Goal: Find specific page/section: Find specific page/section

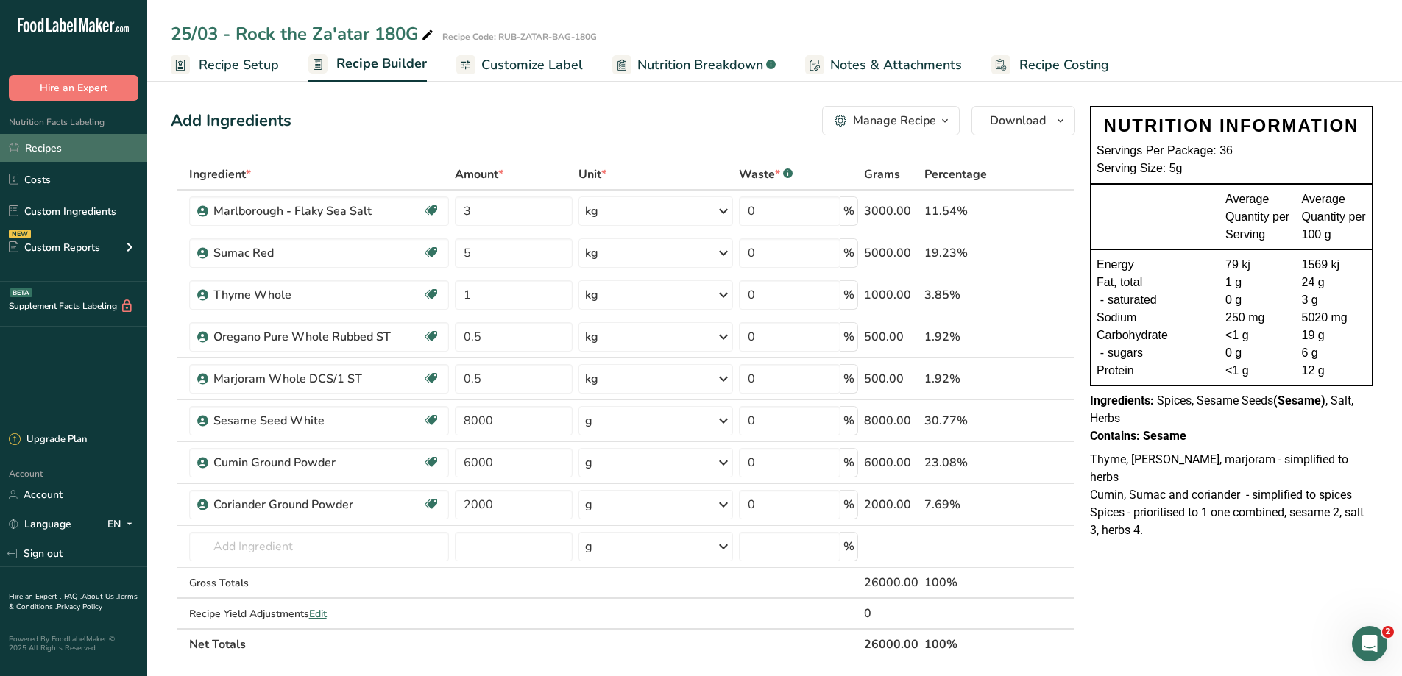
click at [52, 156] on link "Recipes" at bounding box center [73, 148] width 147 height 28
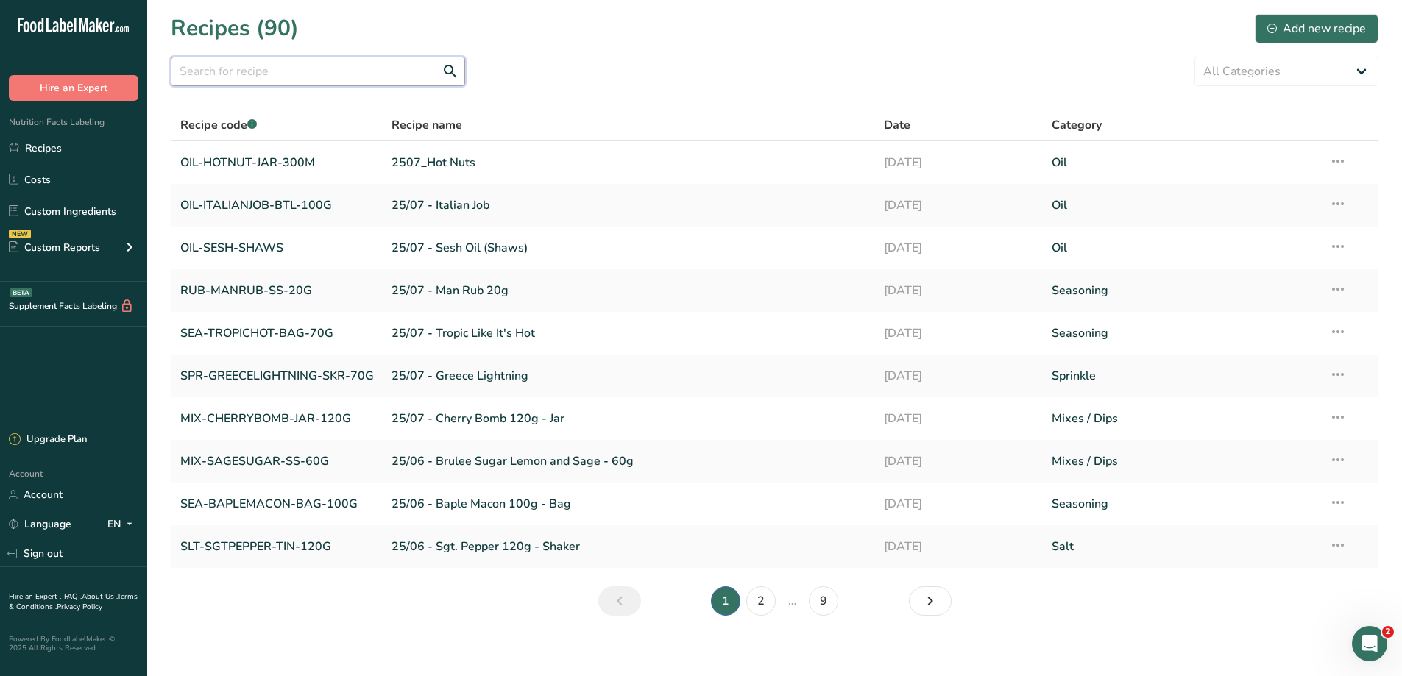
click at [320, 77] on input "text" at bounding box center [318, 71] width 294 height 29
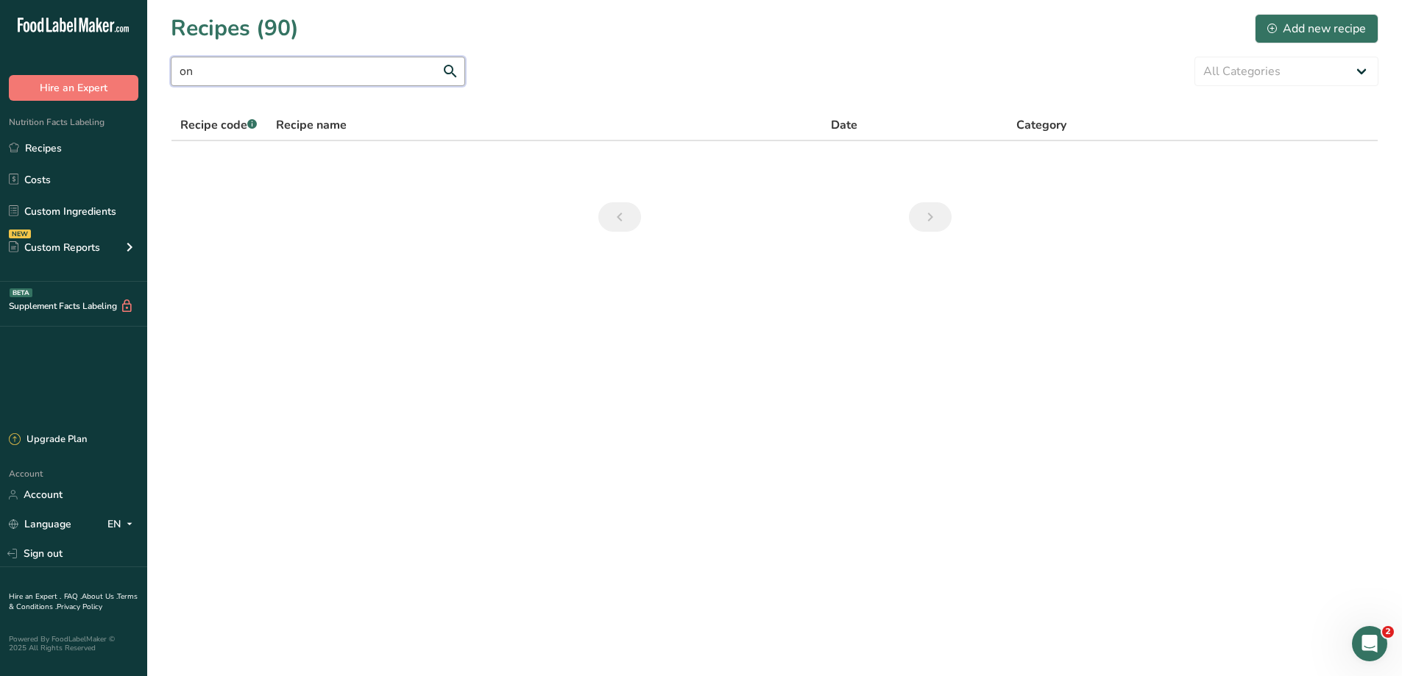
type input "o"
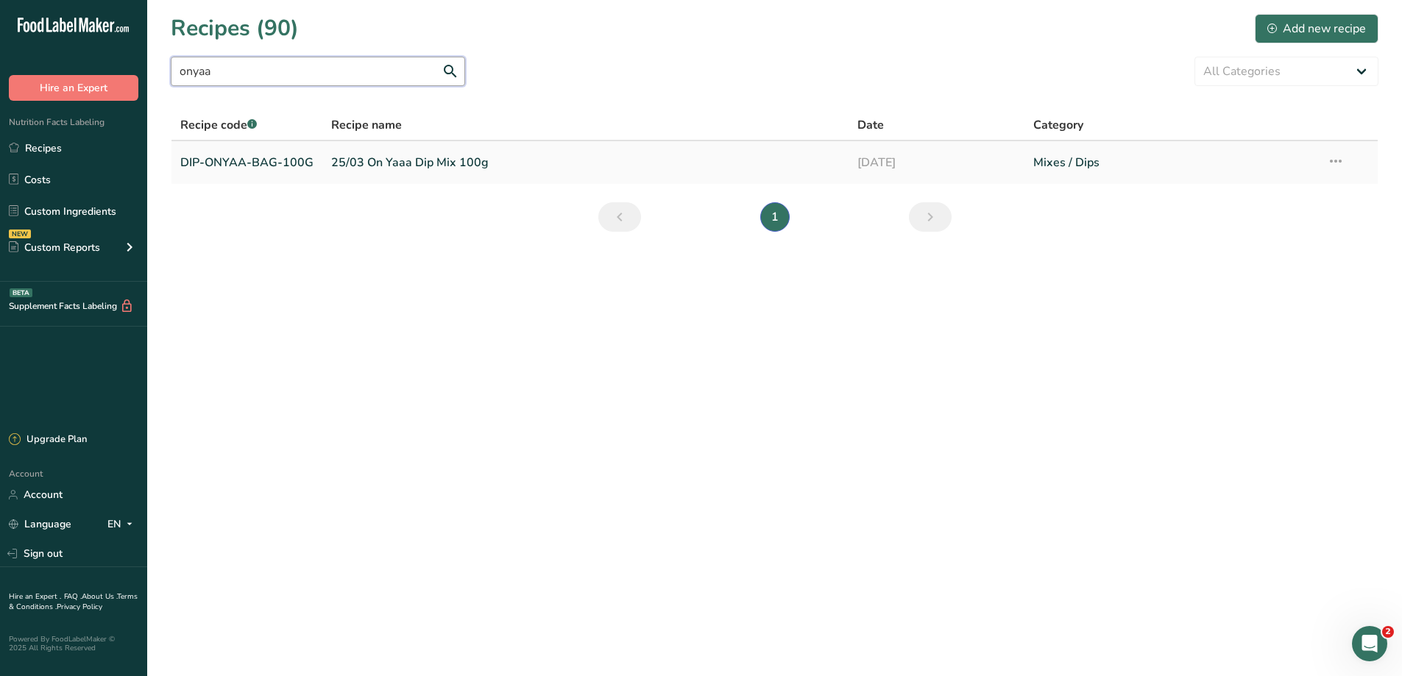
type input "onyaa"
click at [439, 171] on link "25/03 On Yaaa Dip Mix 100g" at bounding box center [585, 162] width 508 height 31
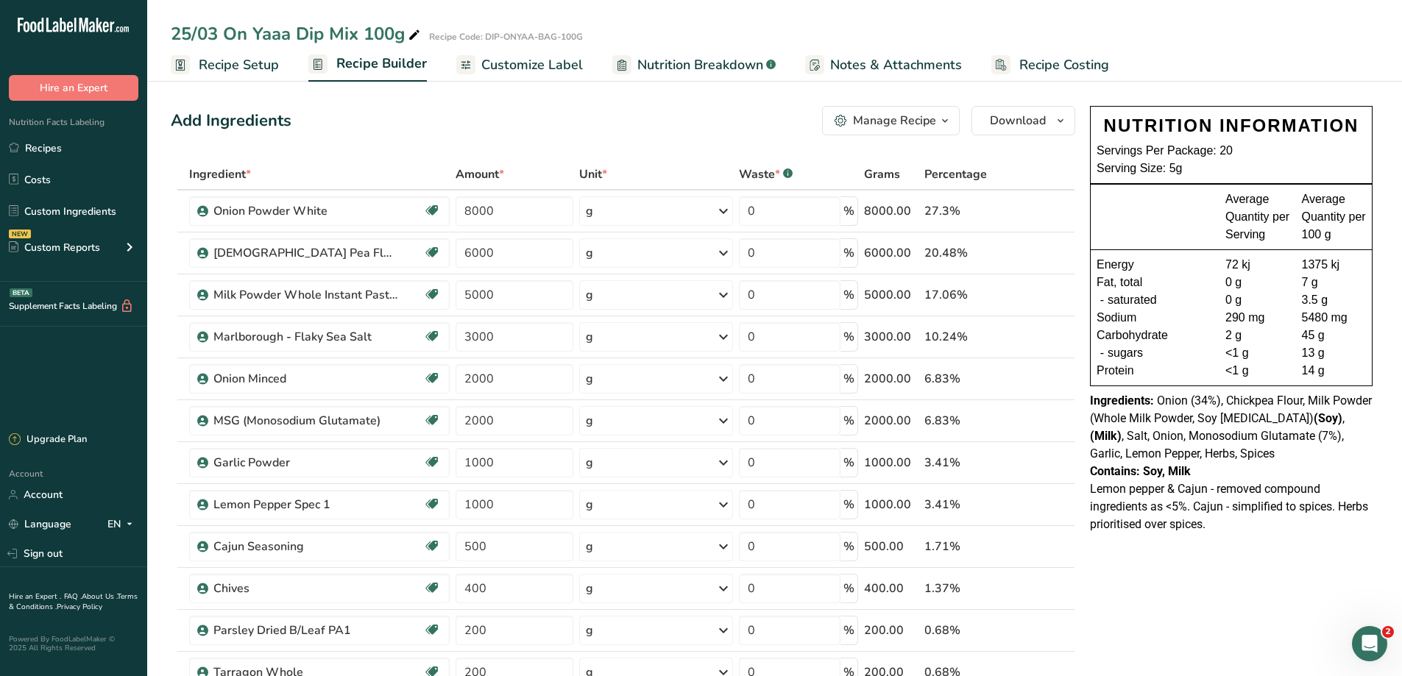
drag, startPoint x: 42, startPoint y: 145, endPoint x: 146, endPoint y: 131, distance: 104.7
click at [42, 145] on link "Recipes" at bounding box center [73, 148] width 147 height 28
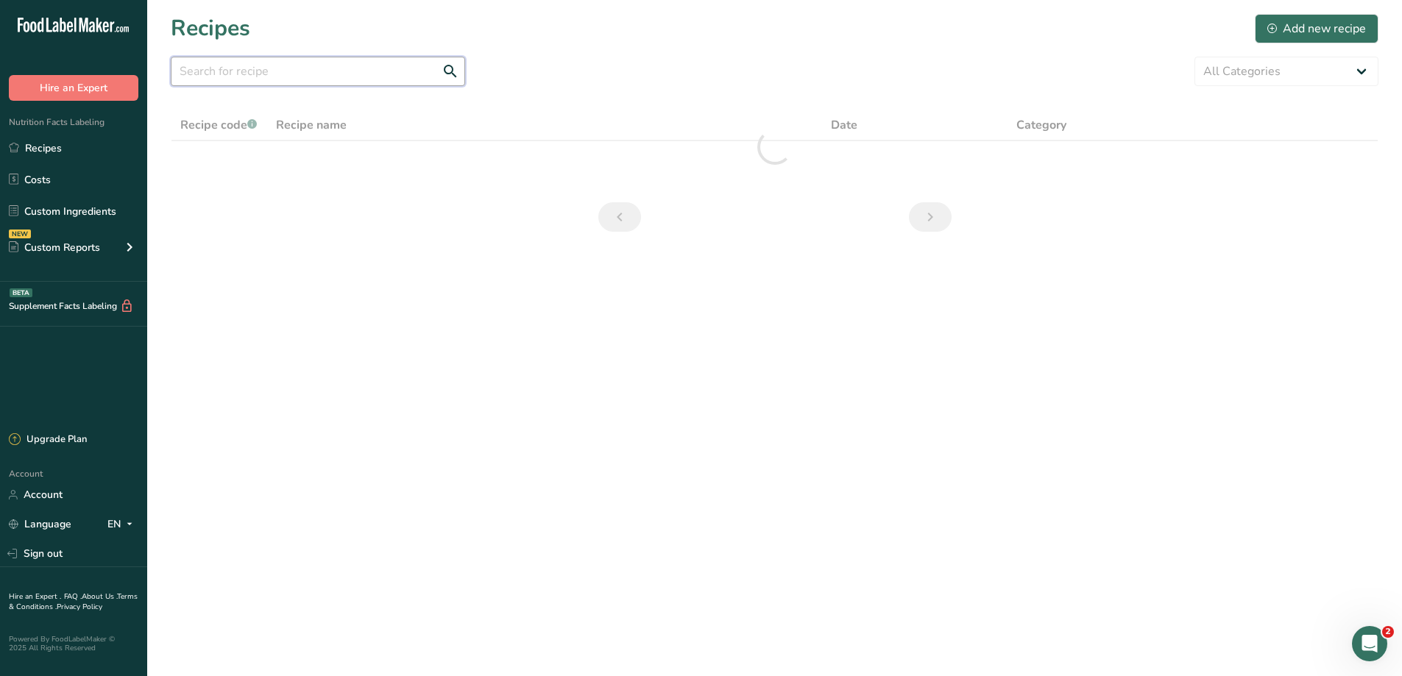
click at [252, 79] on input "text" at bounding box center [318, 71] width 294 height 29
click at [200, 63] on input "fiesta" at bounding box center [318, 71] width 294 height 29
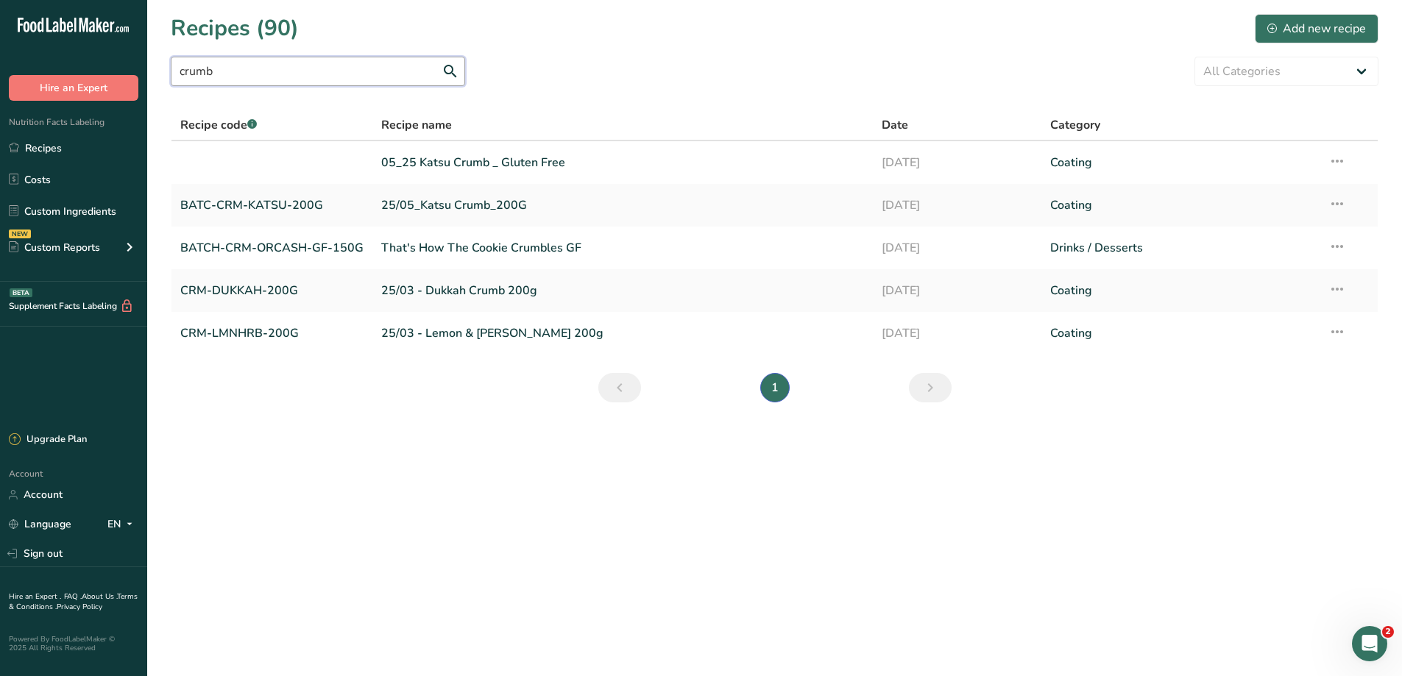
drag, startPoint x: 227, startPoint y: 66, endPoint x: 160, endPoint y: 71, distance: 67.2
click at [161, 71] on section "Recipes (90) Add new recipe crumb All Categories Baked Goods [GEOGRAPHIC_DATA] …" at bounding box center [774, 213] width 1255 height 426
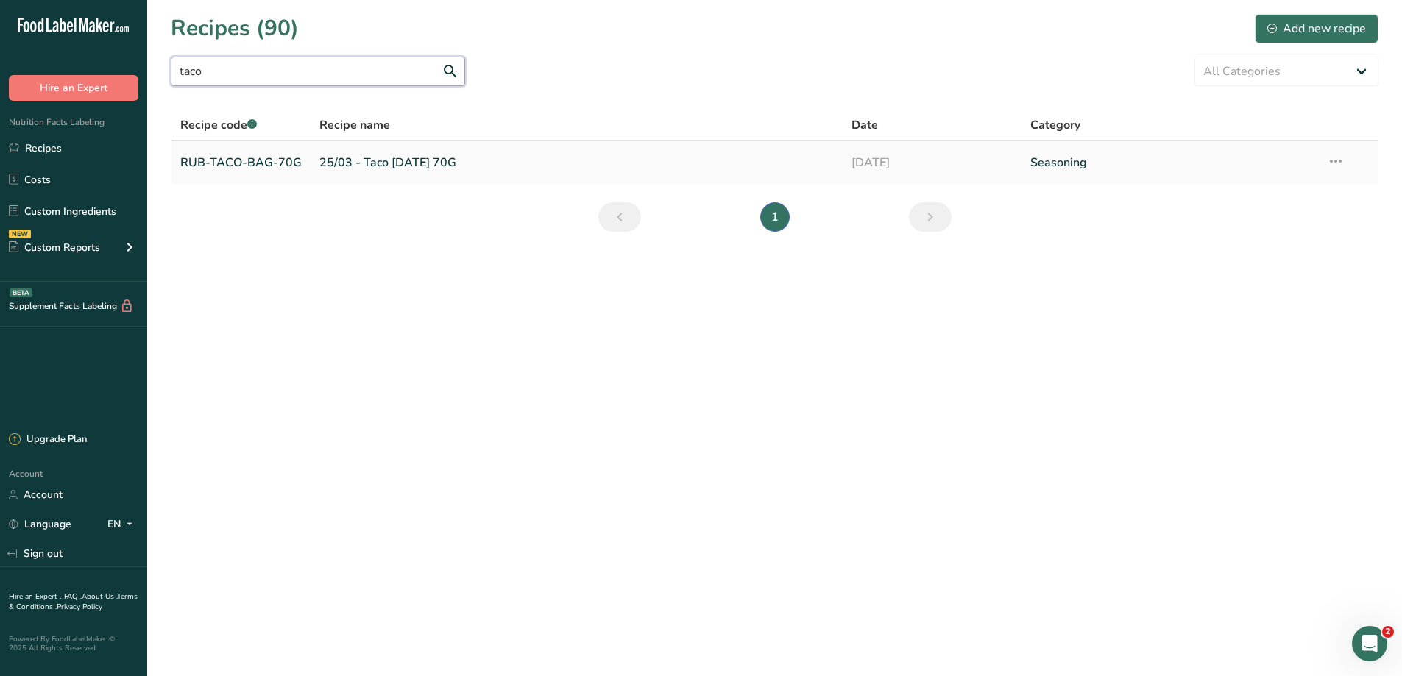
type input "taco"
click at [380, 175] on link "25/03 - Taco [DATE] 70G" at bounding box center [576, 162] width 514 height 31
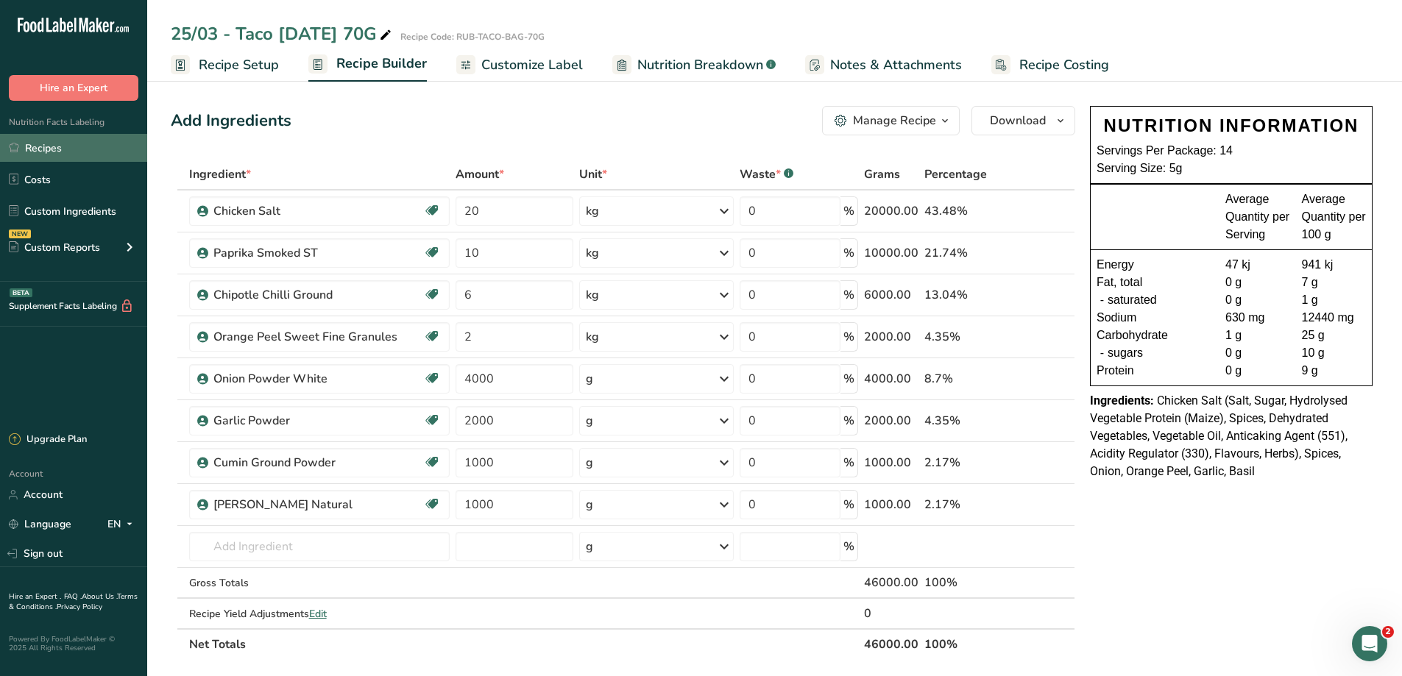
click at [42, 145] on link "Recipes" at bounding box center [73, 148] width 147 height 28
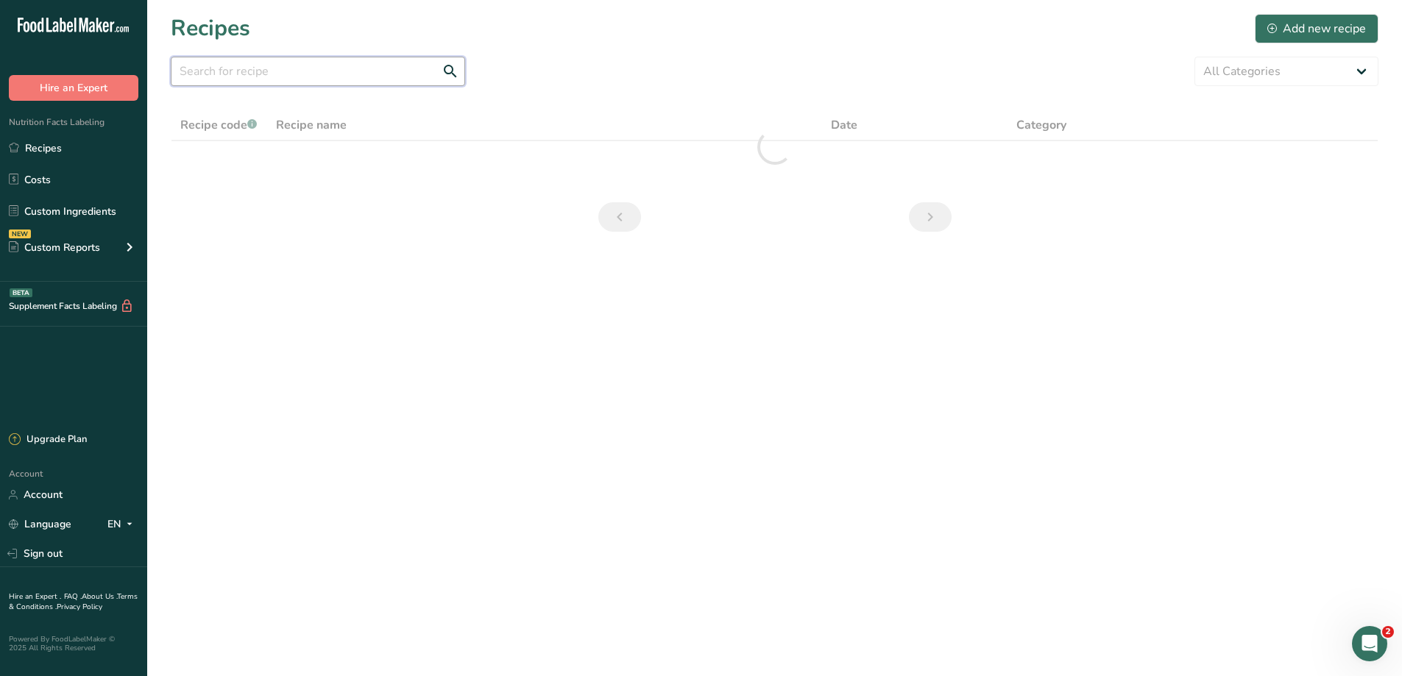
click at [252, 79] on input "text" at bounding box center [318, 71] width 294 height 29
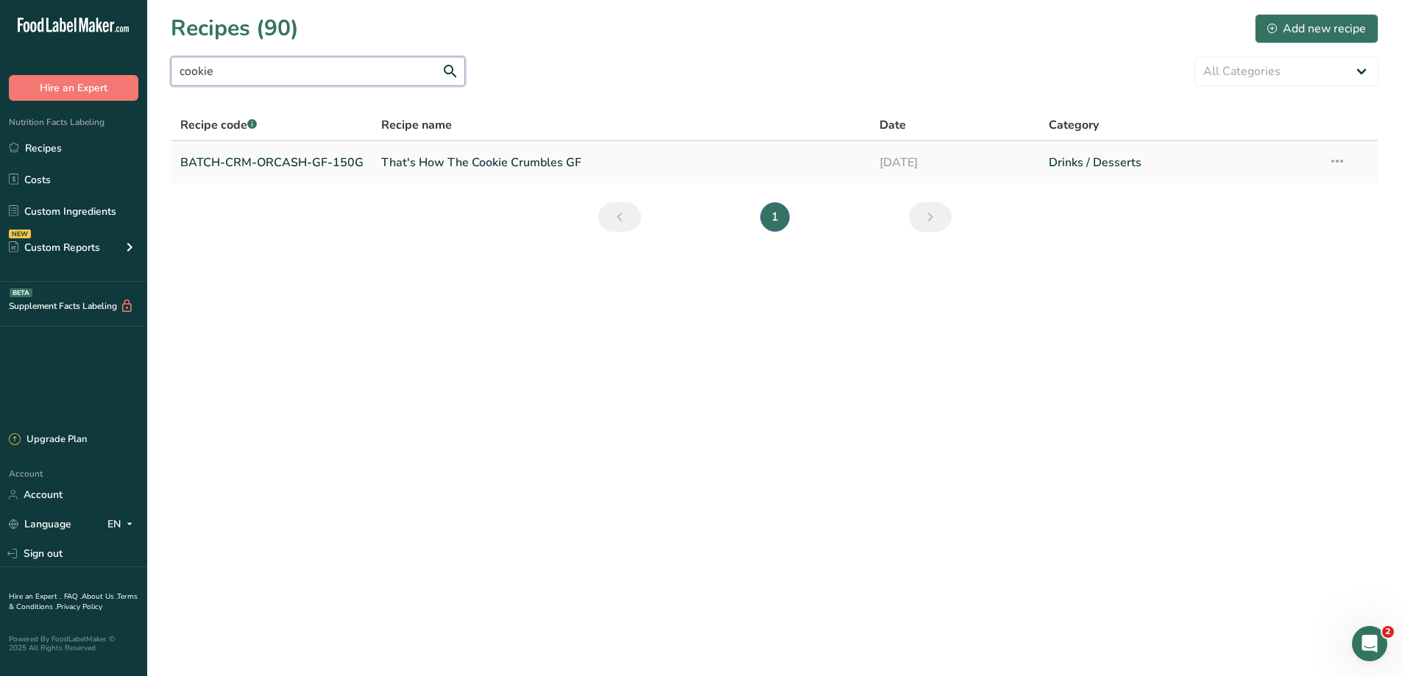
type input "cookie"
click at [465, 155] on link "That's How The Cookie Crumbles GF" at bounding box center [621, 162] width 481 height 31
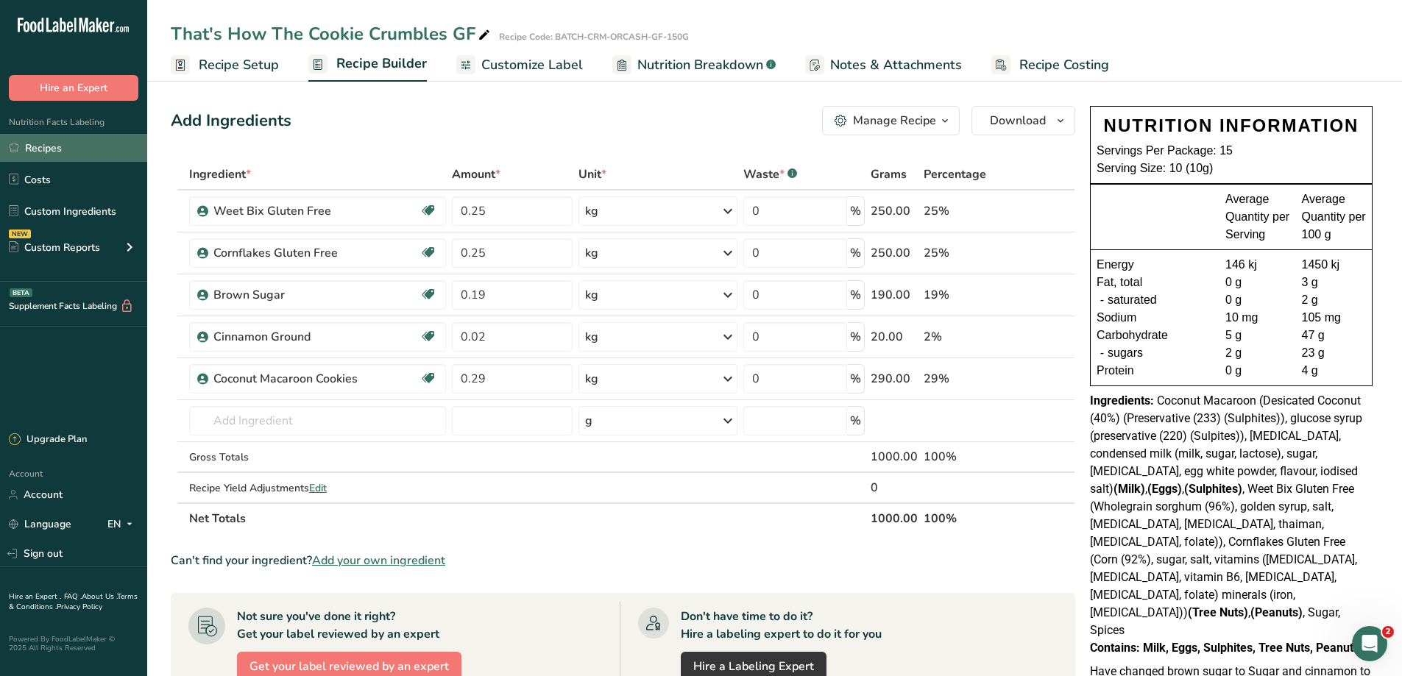
click at [44, 144] on link "Recipes" at bounding box center [73, 148] width 147 height 28
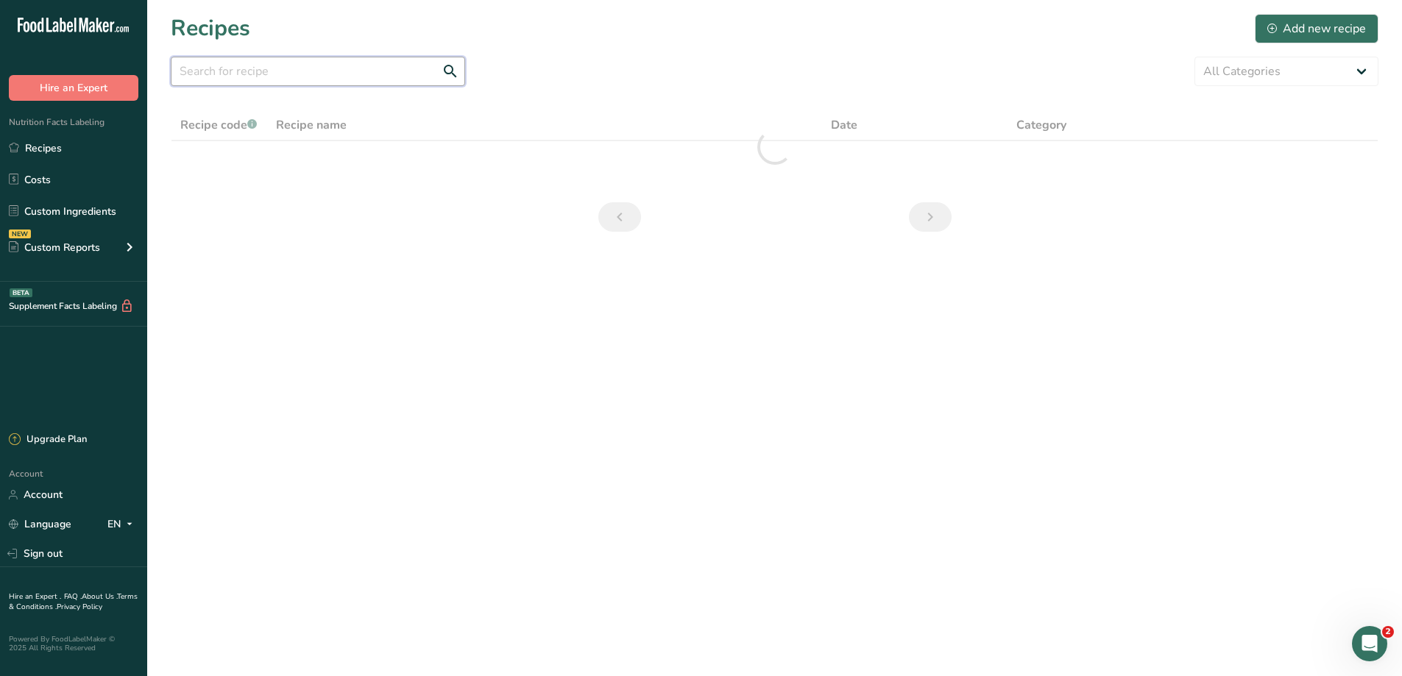
click at [279, 70] on input "text" at bounding box center [318, 71] width 294 height 29
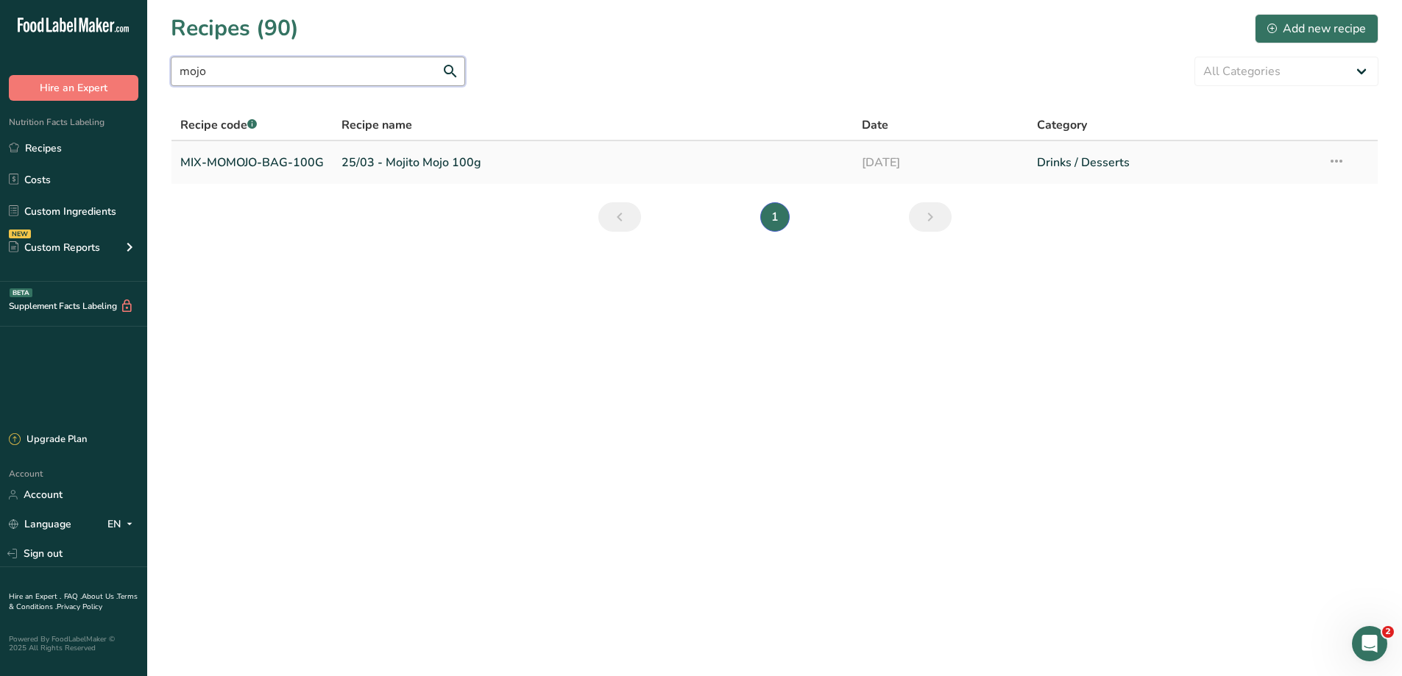
type input "mojo"
click at [428, 168] on link "25/03 - Mojito Mojo 100g" at bounding box center [592, 162] width 503 height 31
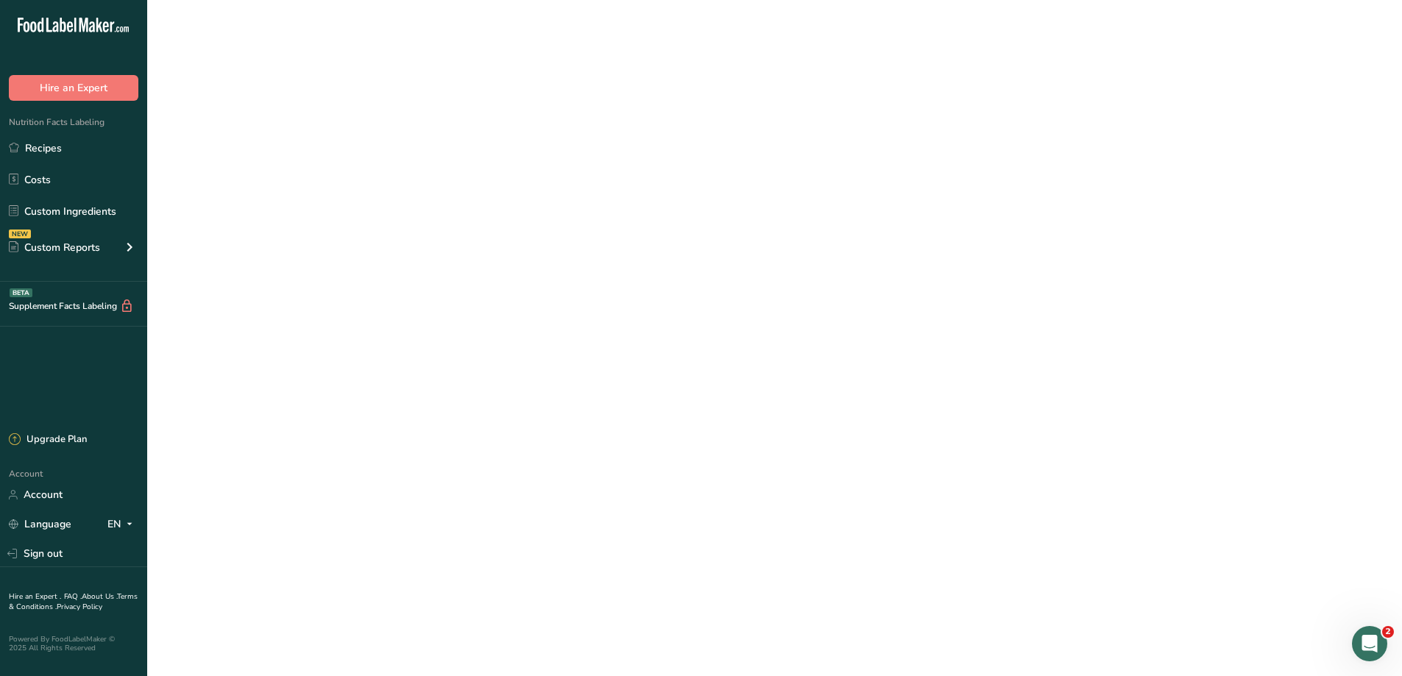
click at [428, 168] on link "25/03 - Mojito Mojo 100g" at bounding box center [592, 162] width 503 height 31
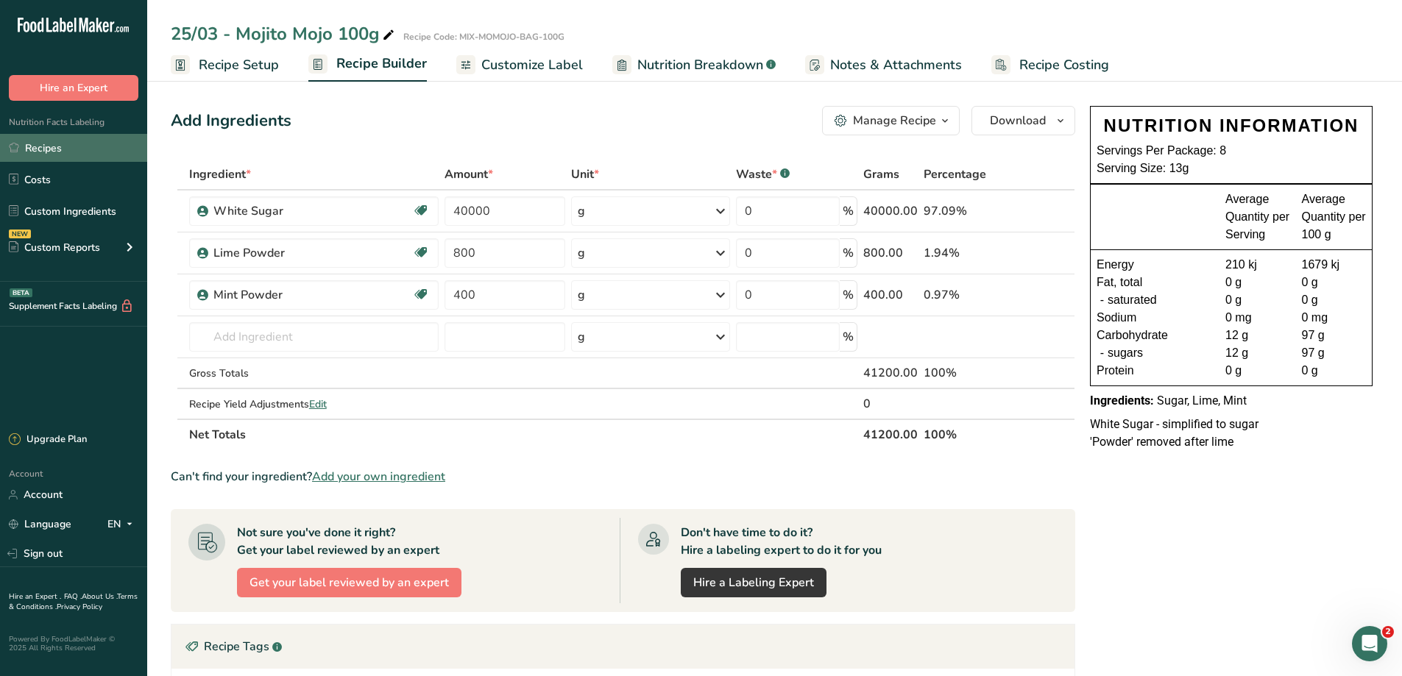
click at [31, 149] on link "Recipes" at bounding box center [73, 148] width 147 height 28
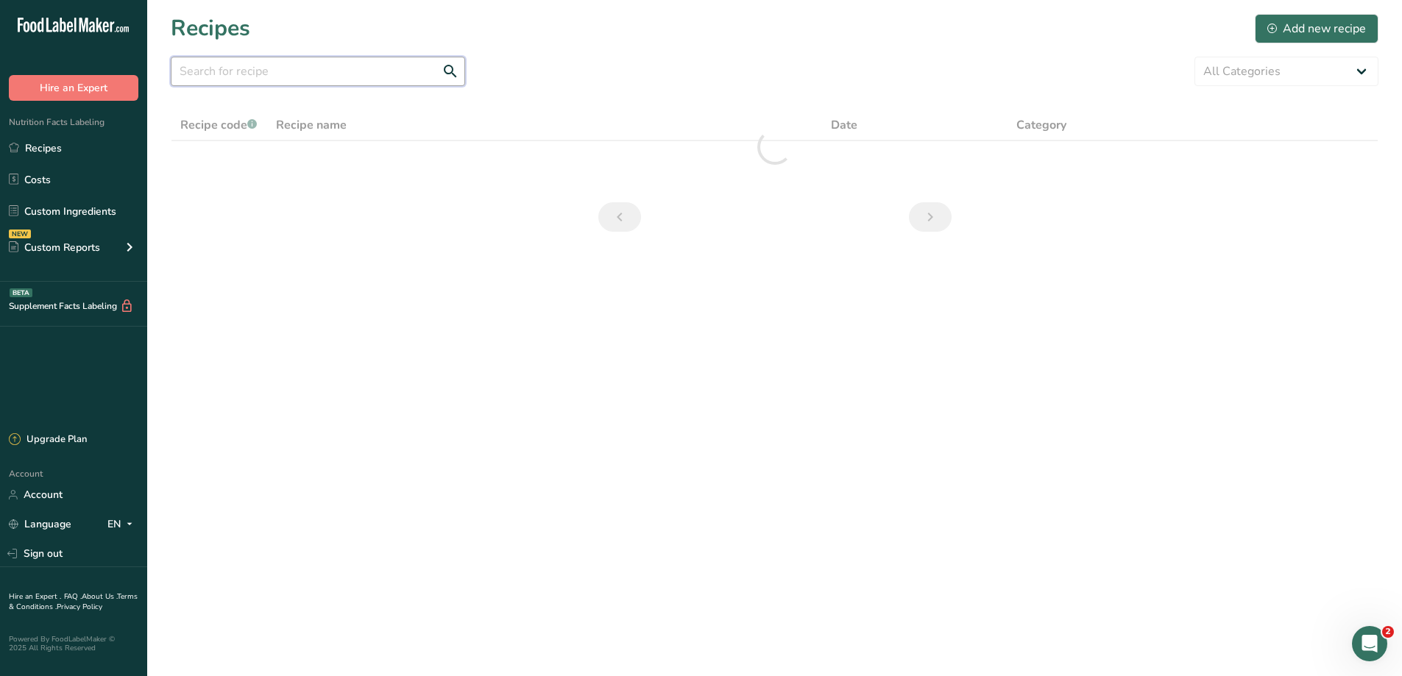
click at [269, 69] on input "text" at bounding box center [318, 71] width 294 height 29
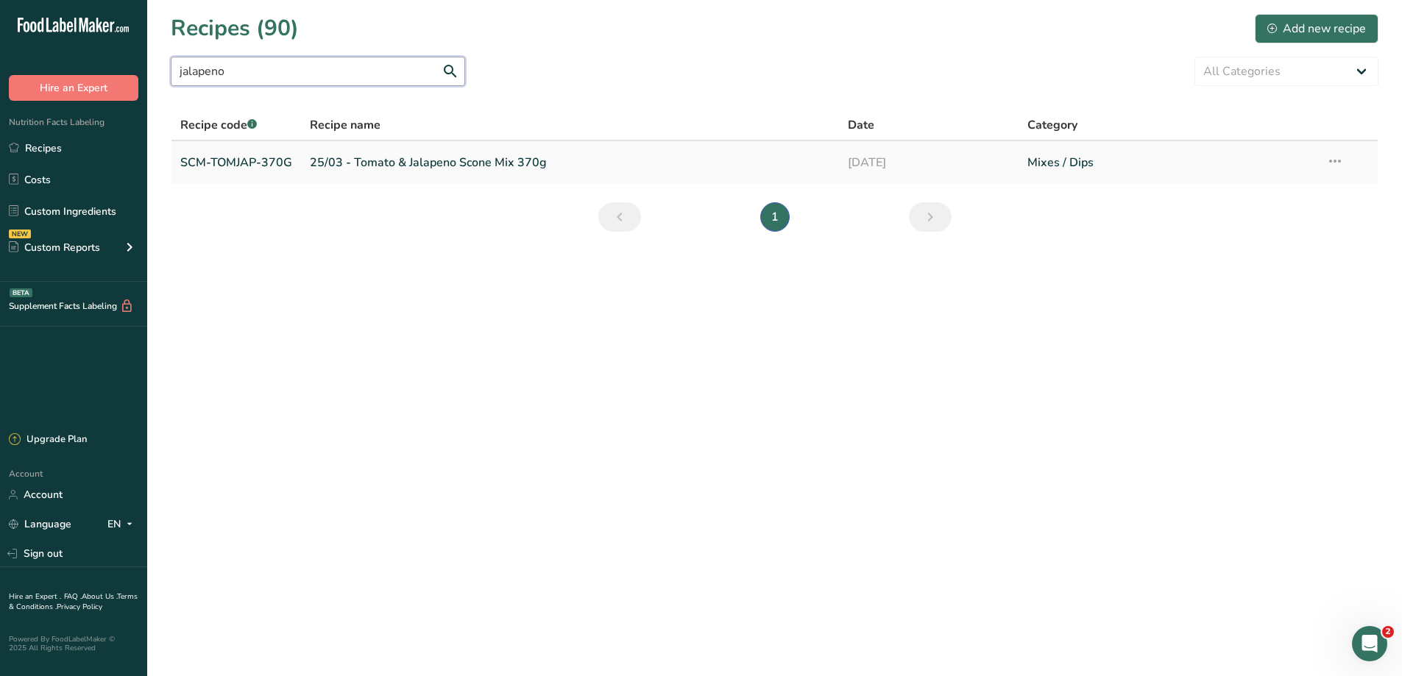
type input "jalapeno"
click at [388, 155] on link "25/03 - Tomato & Jalapeno Scone Mix 370g" at bounding box center [570, 162] width 520 height 31
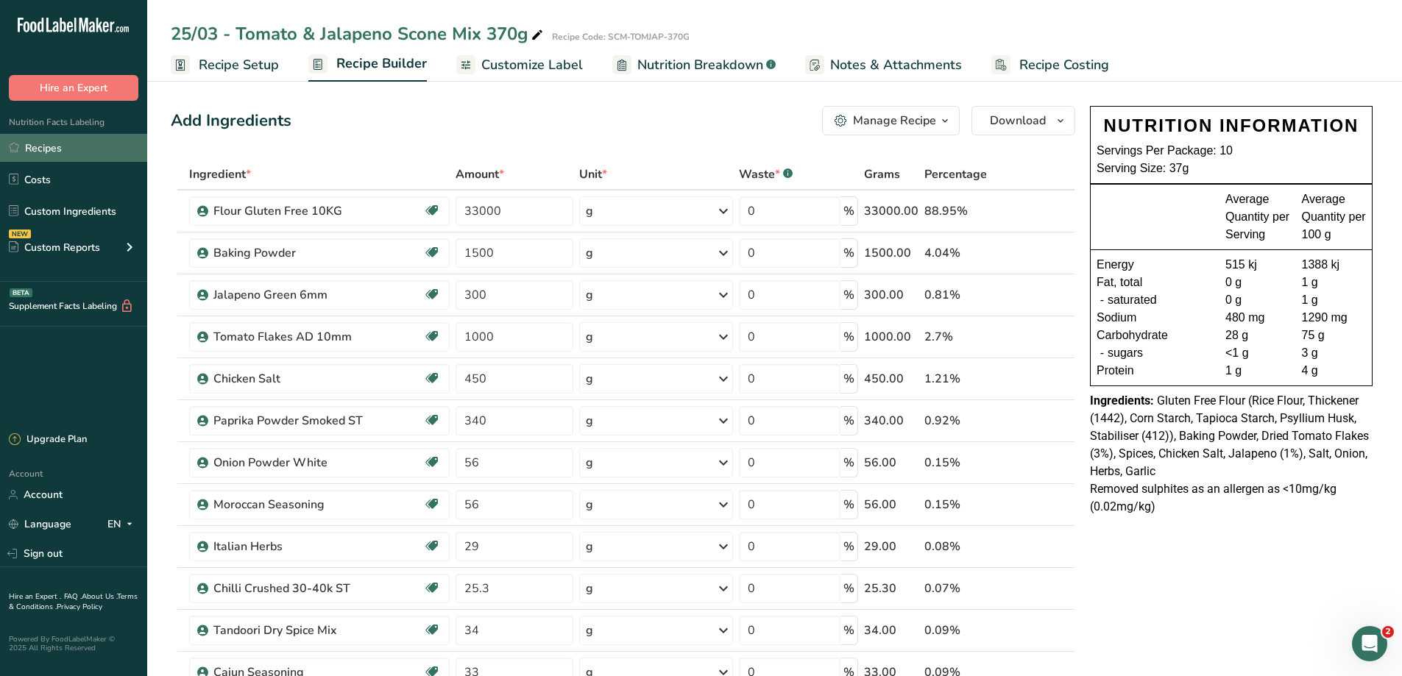
click at [29, 145] on link "Recipes" at bounding box center [73, 148] width 147 height 28
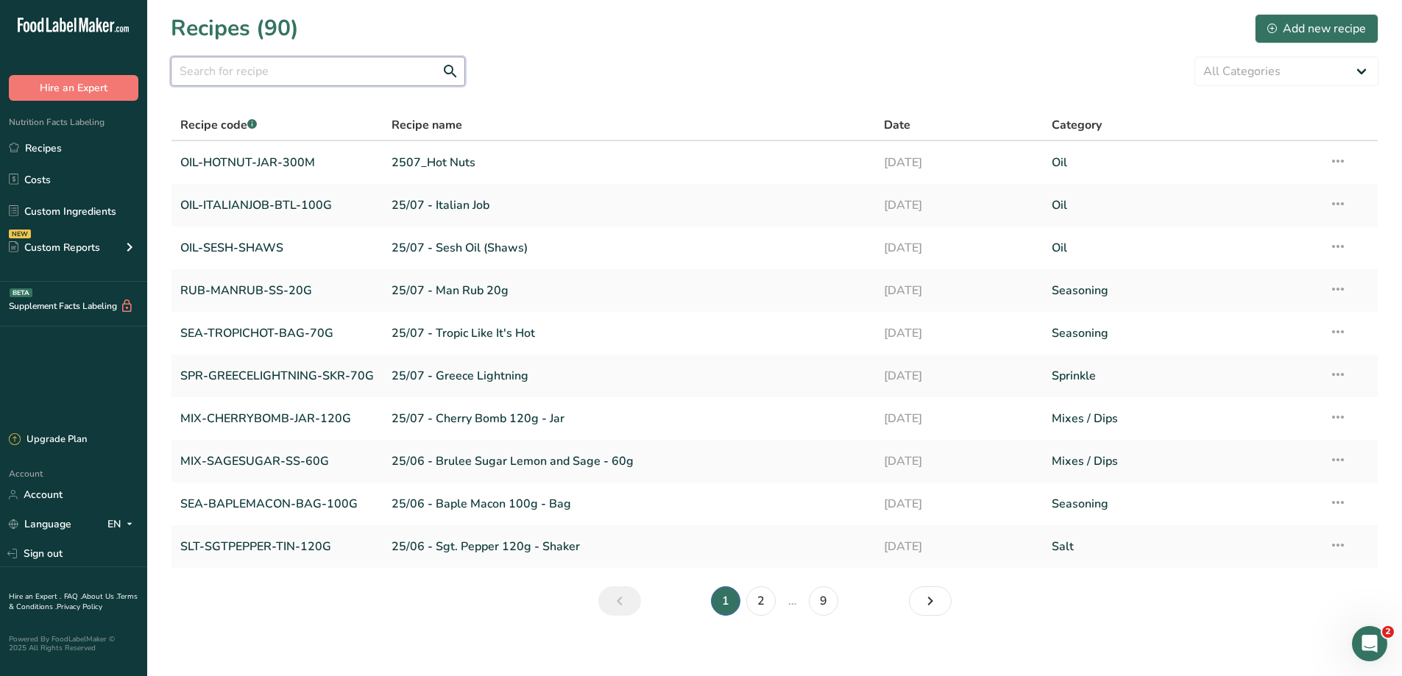
click at [249, 74] on input "text" at bounding box center [318, 71] width 294 height 29
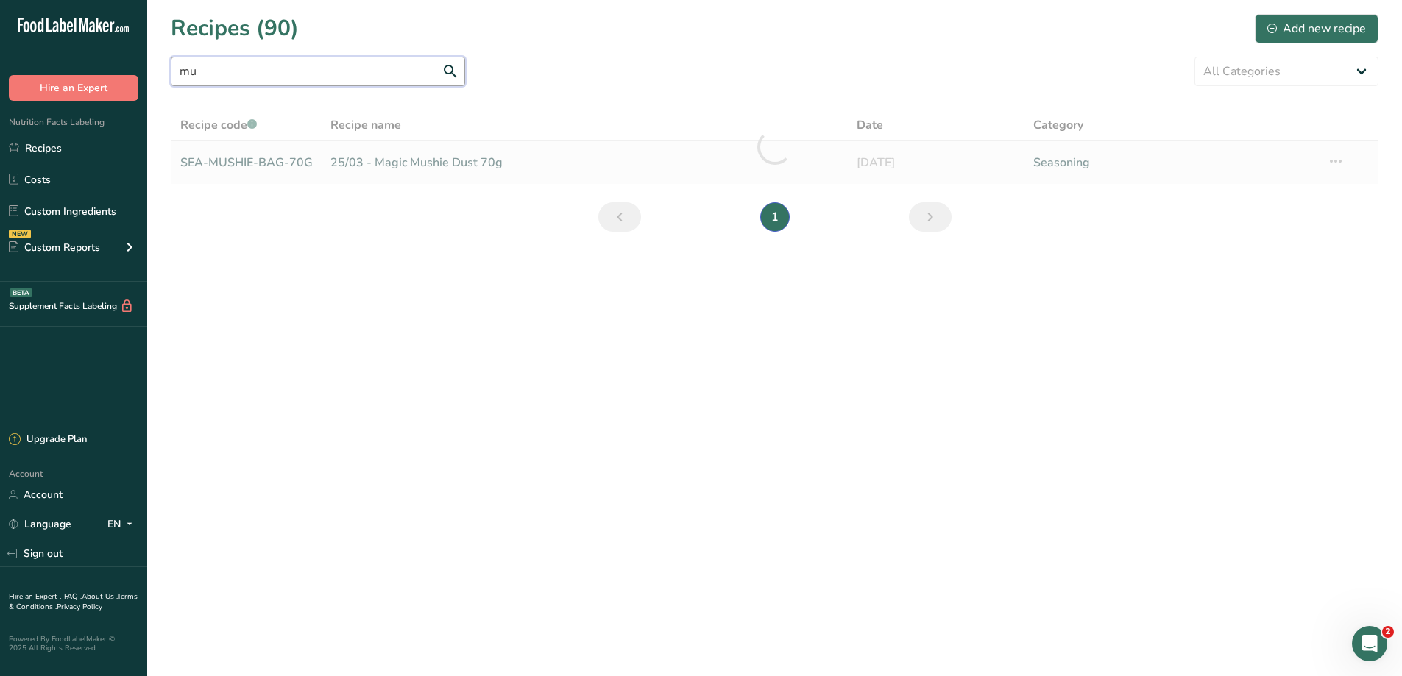
type input "m"
type input "t"
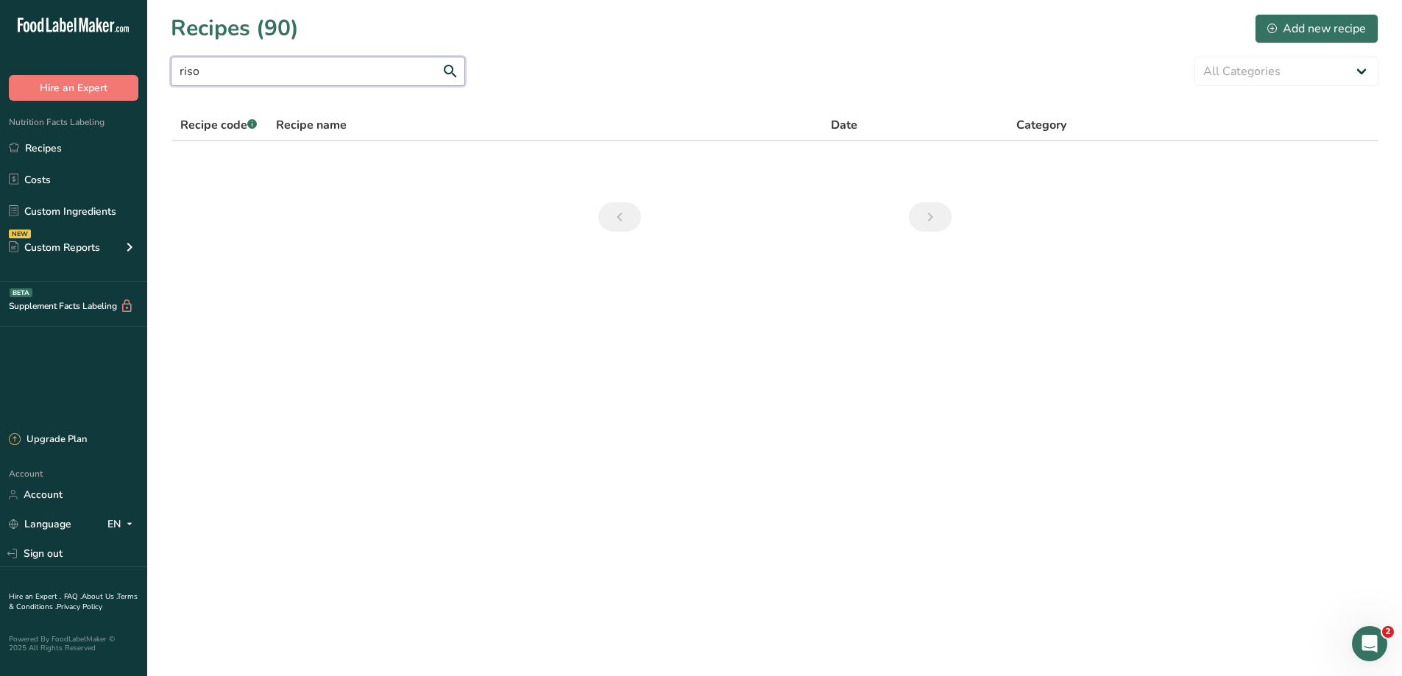
drag, startPoint x: 202, startPoint y: 64, endPoint x: 166, endPoint y: 64, distance: 35.3
click at [166, 64] on section "Recipes (90) Add new recipe riso All Categories Baked Goods [GEOGRAPHIC_DATA] B…" at bounding box center [774, 127] width 1255 height 255
drag, startPoint x: 221, startPoint y: 71, endPoint x: 92, endPoint y: 60, distance: 130.0
click at [92, 60] on div ".a-20{fill:#fff;} Hire an Expert Nutrition Facts Labeling Recipes Costs Custom …" at bounding box center [701, 338] width 1402 height 676
drag, startPoint x: 213, startPoint y: 68, endPoint x: 166, endPoint y: 68, distance: 47.1
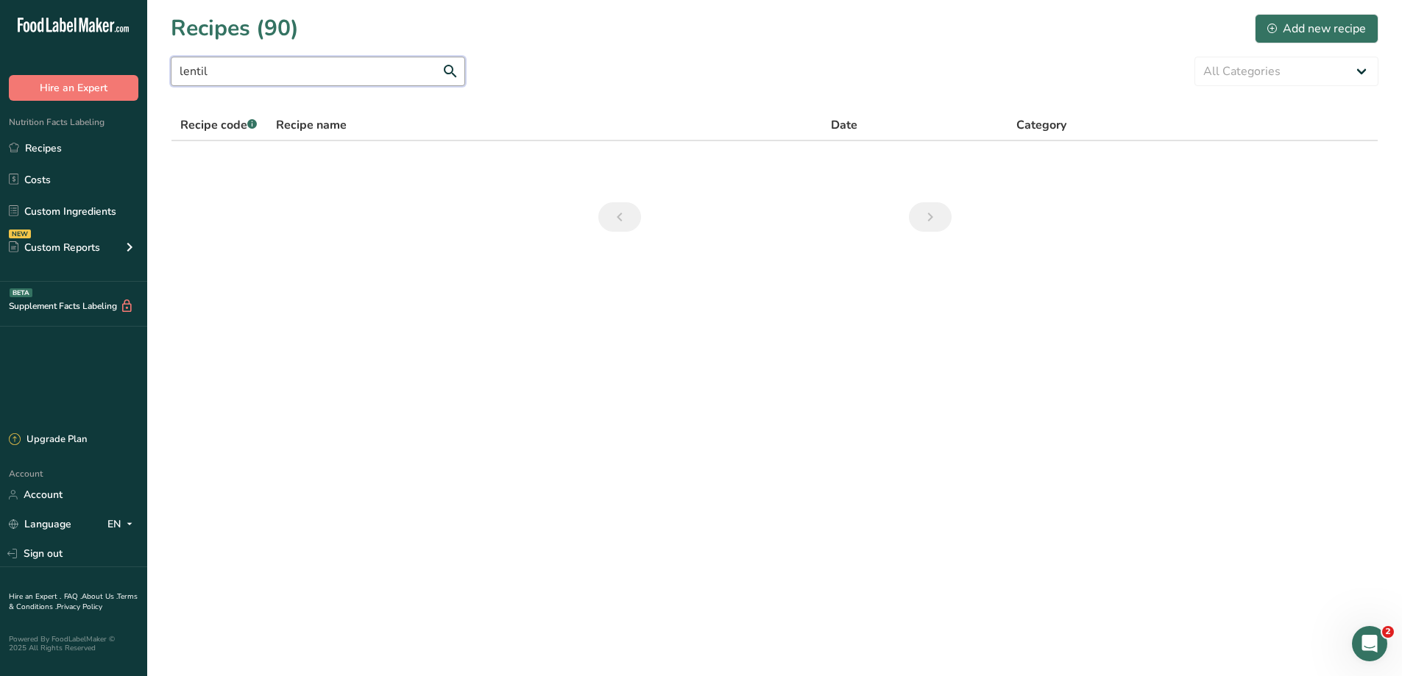
click at [166, 68] on section "Recipes (90) Add new recipe lentil All Categories Baked Goods [GEOGRAPHIC_DATA]…" at bounding box center [774, 127] width 1255 height 255
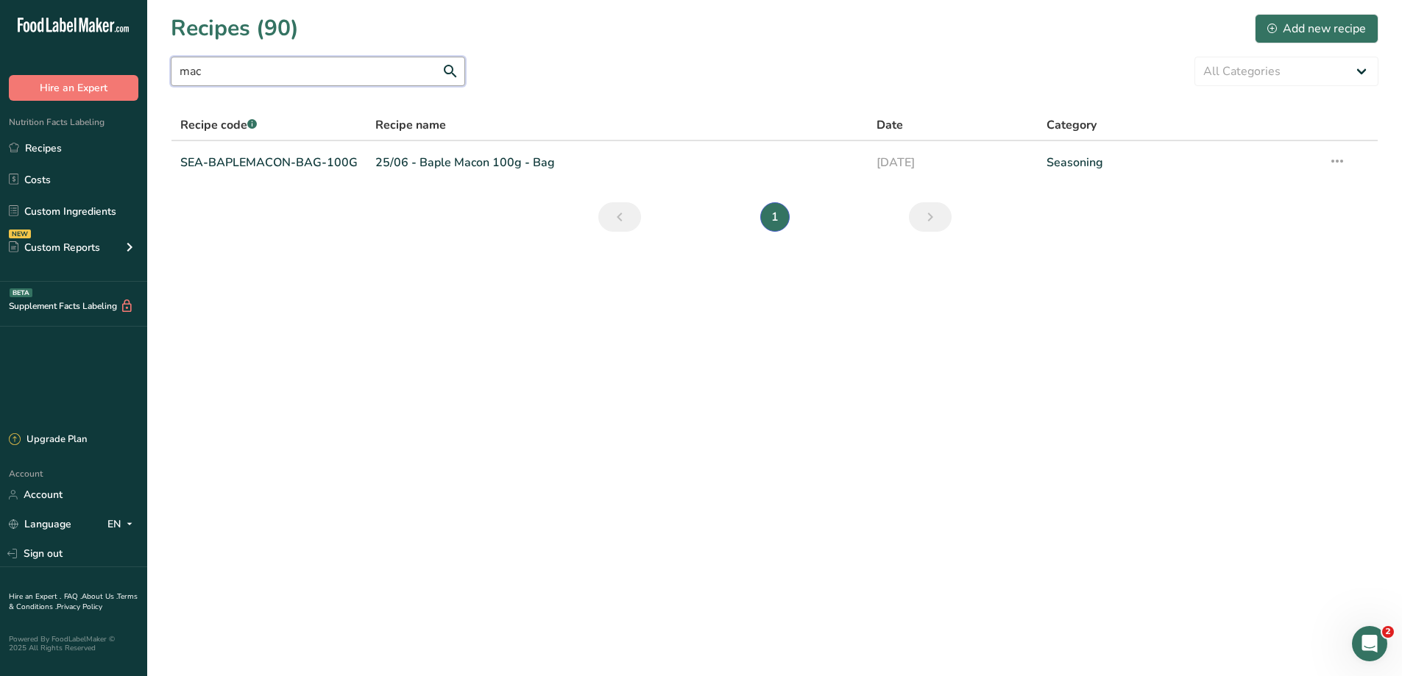
drag, startPoint x: 252, startPoint y: 69, endPoint x: 170, endPoint y: 59, distance: 83.1
click at [170, 59] on section "Recipes (90) Add new recipe mac All Categories Baked Goods [GEOGRAPHIC_DATA] Bu…" at bounding box center [774, 127] width 1255 height 255
drag, startPoint x: 216, startPoint y: 76, endPoint x: 168, endPoint y: 67, distance: 49.4
click at [169, 67] on section "Recipes (90) Add new recipe dad All Categories Baked Goods [GEOGRAPHIC_DATA] Bu…" at bounding box center [774, 127] width 1255 height 255
type input "poke"
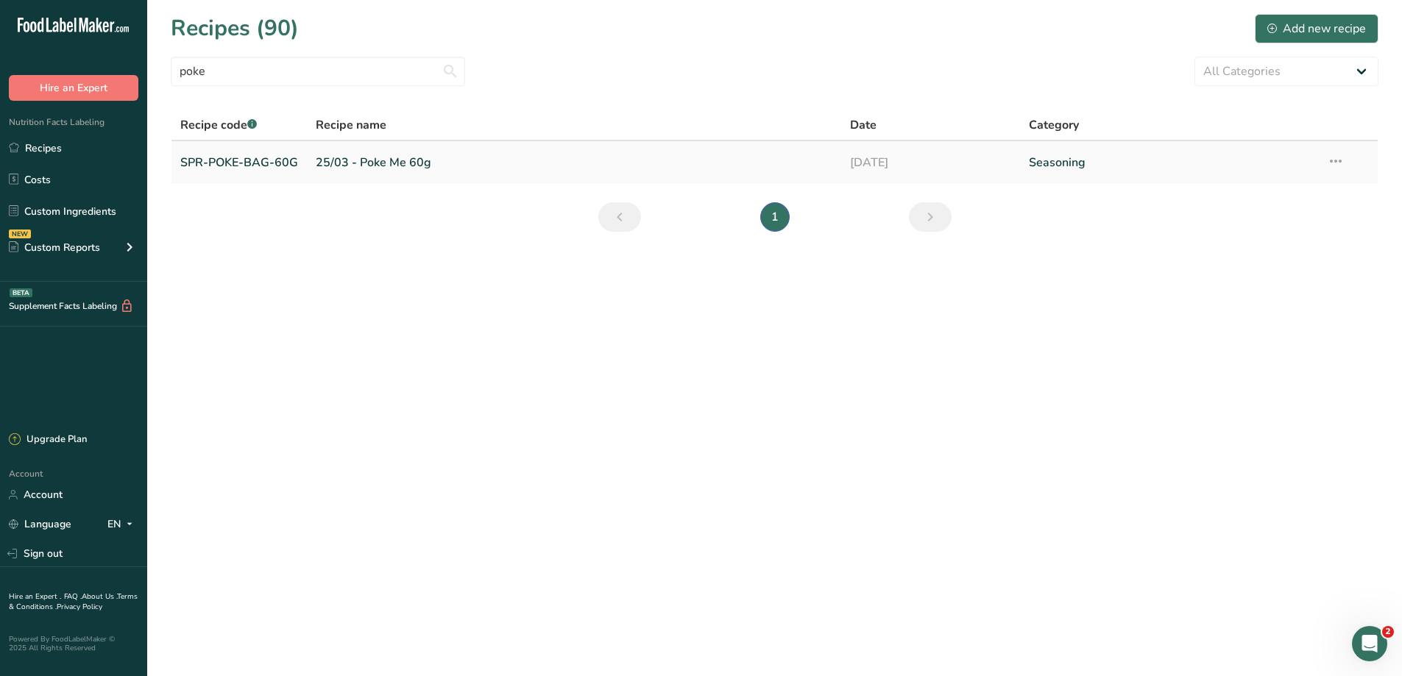
click at [307, 160] on td "25/03 - Poke Me 60g" at bounding box center [574, 162] width 534 height 43
click at [331, 169] on link "25/03 - Poke Me 60g" at bounding box center [574, 162] width 517 height 31
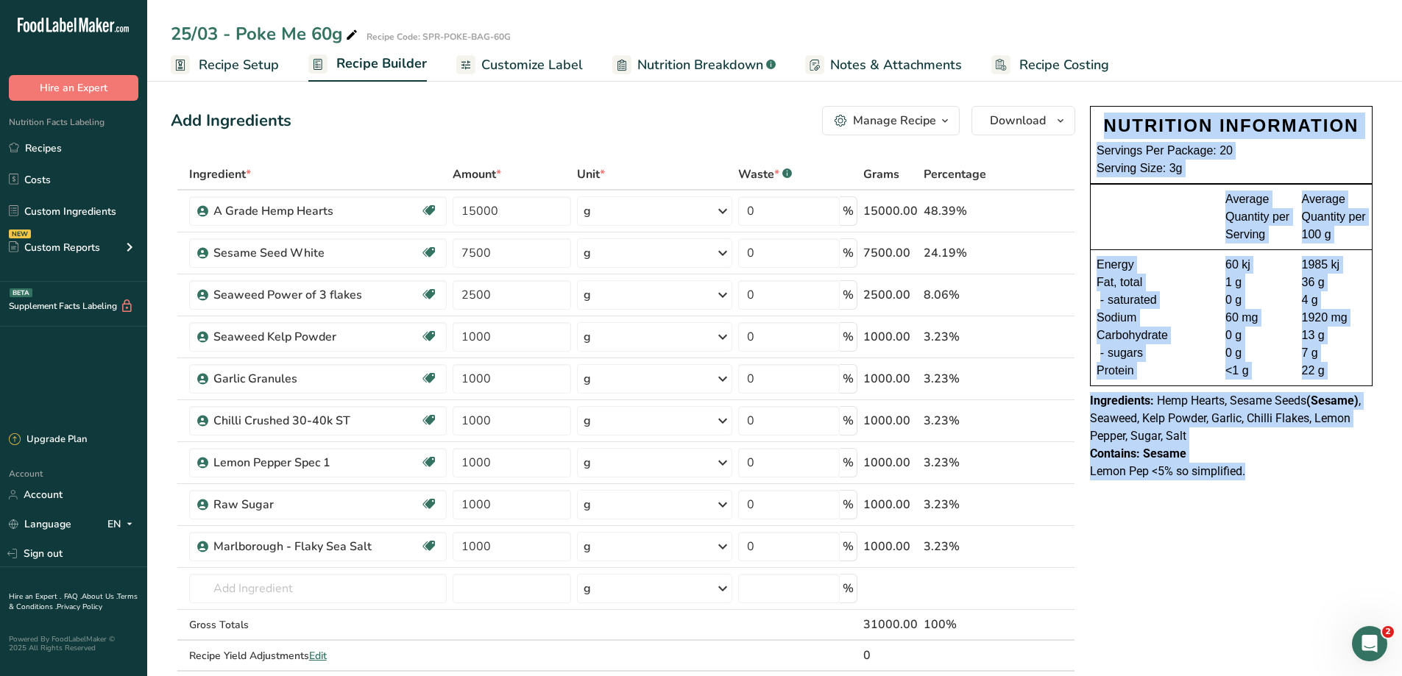
click at [1294, 459] on div "Contains: Sesame" at bounding box center [1231, 454] width 283 height 18
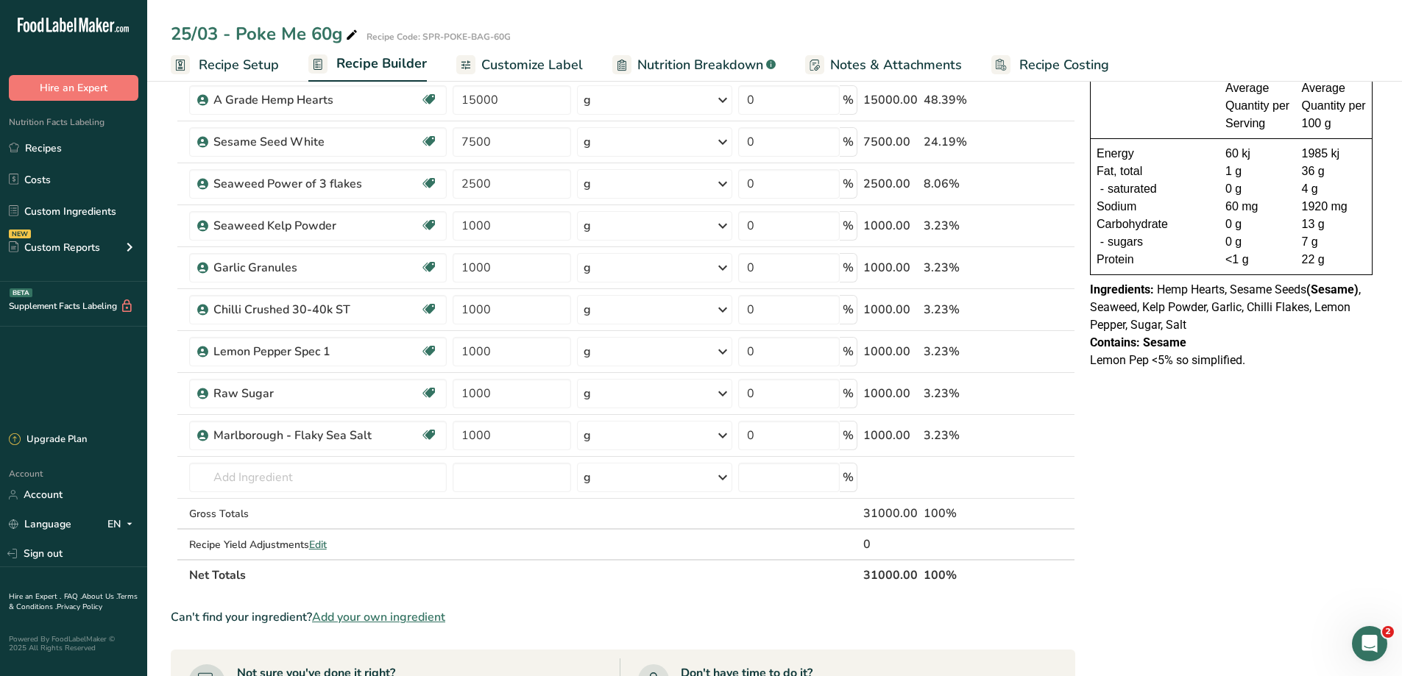
scroll to position [147, 0]
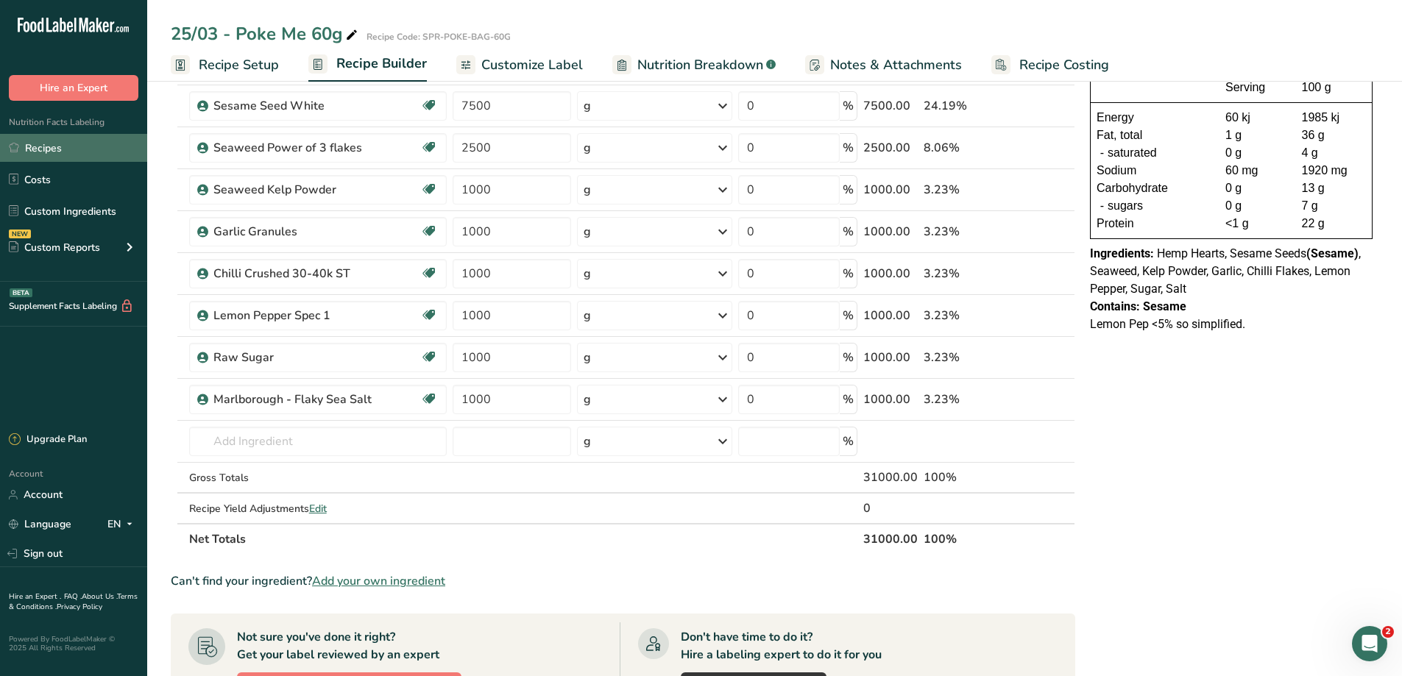
click at [49, 152] on link "Recipes" at bounding box center [73, 148] width 147 height 28
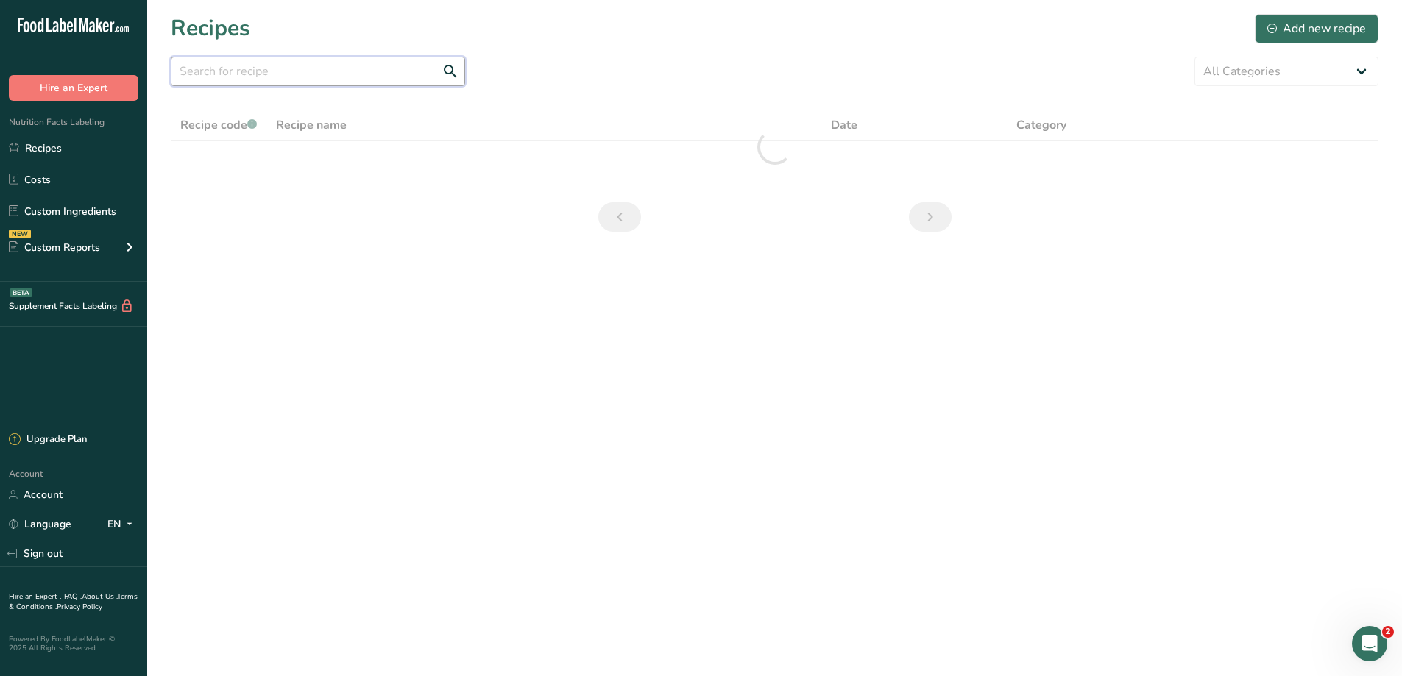
click at [349, 77] on input "text" at bounding box center [318, 71] width 294 height 29
type input "sesh"
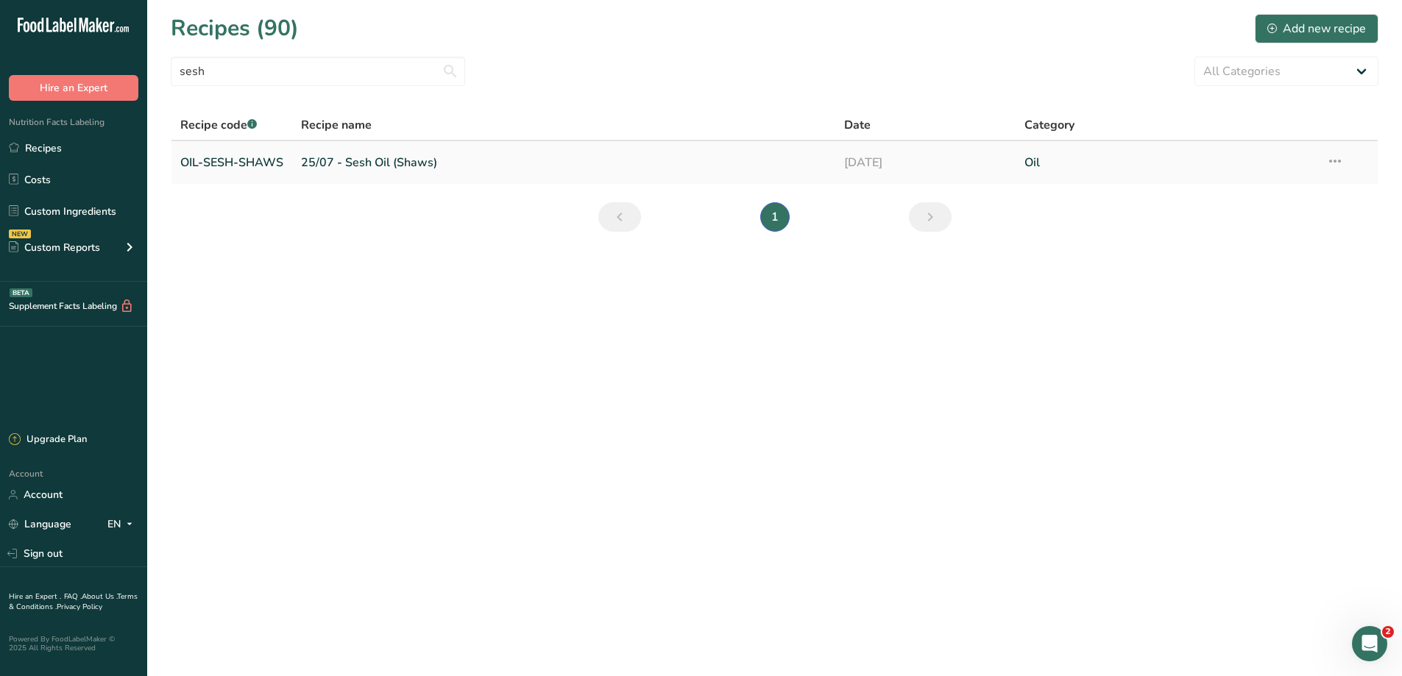
click at [375, 166] on link "25/07 - Sesh Oil (Shaws)" at bounding box center [563, 162] width 525 height 31
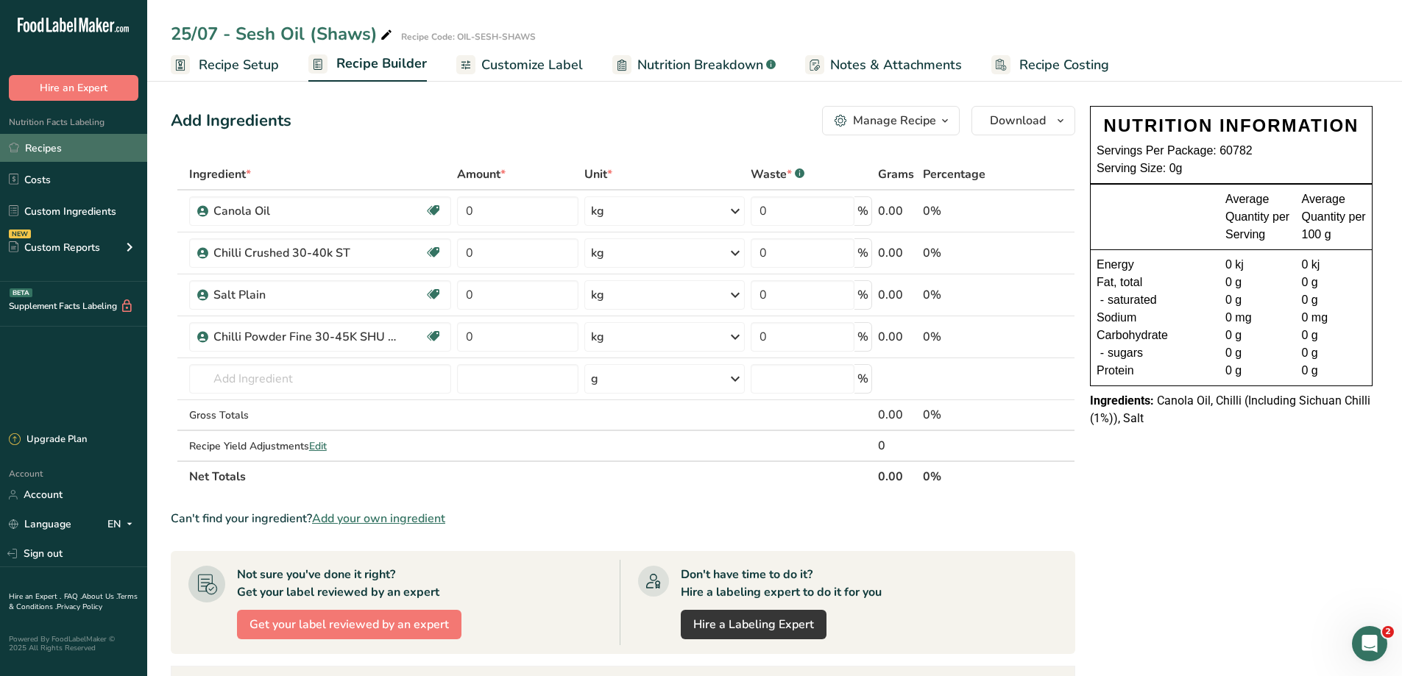
click at [44, 152] on link "Recipes" at bounding box center [73, 148] width 147 height 28
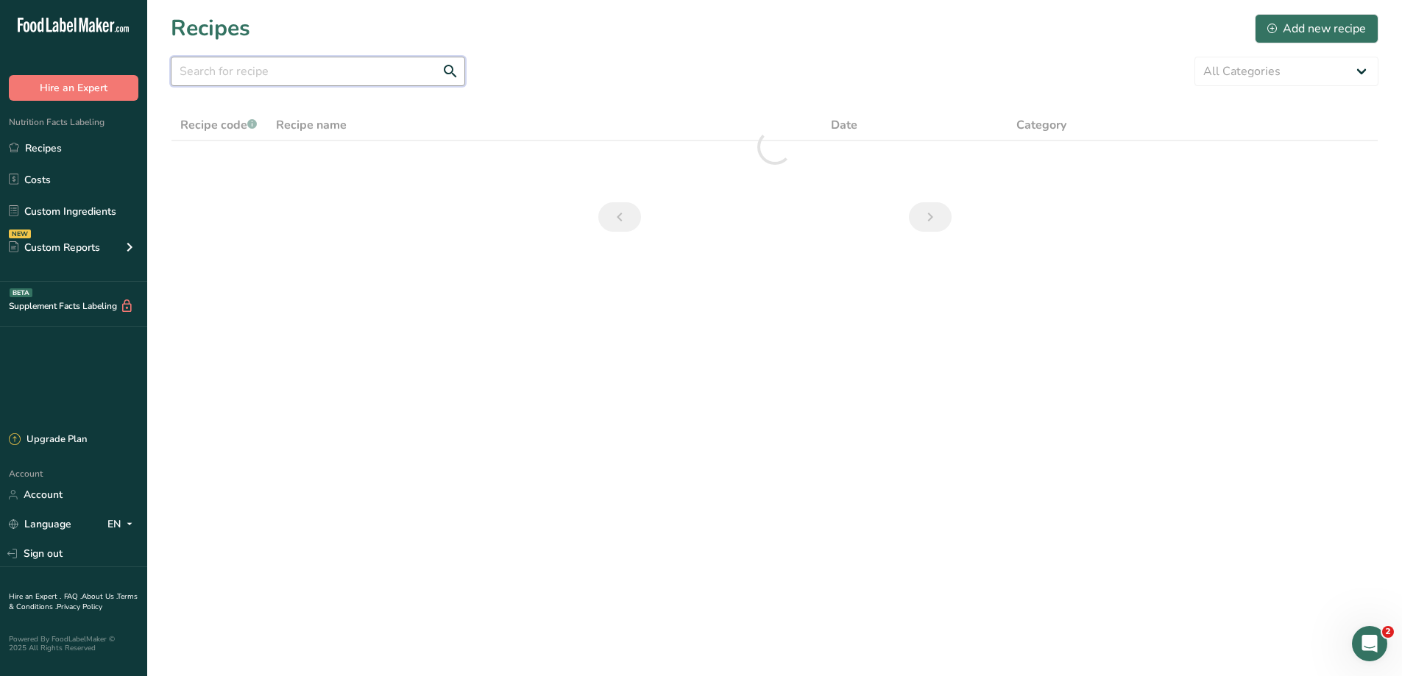
click at [286, 65] on input "text" at bounding box center [318, 71] width 294 height 29
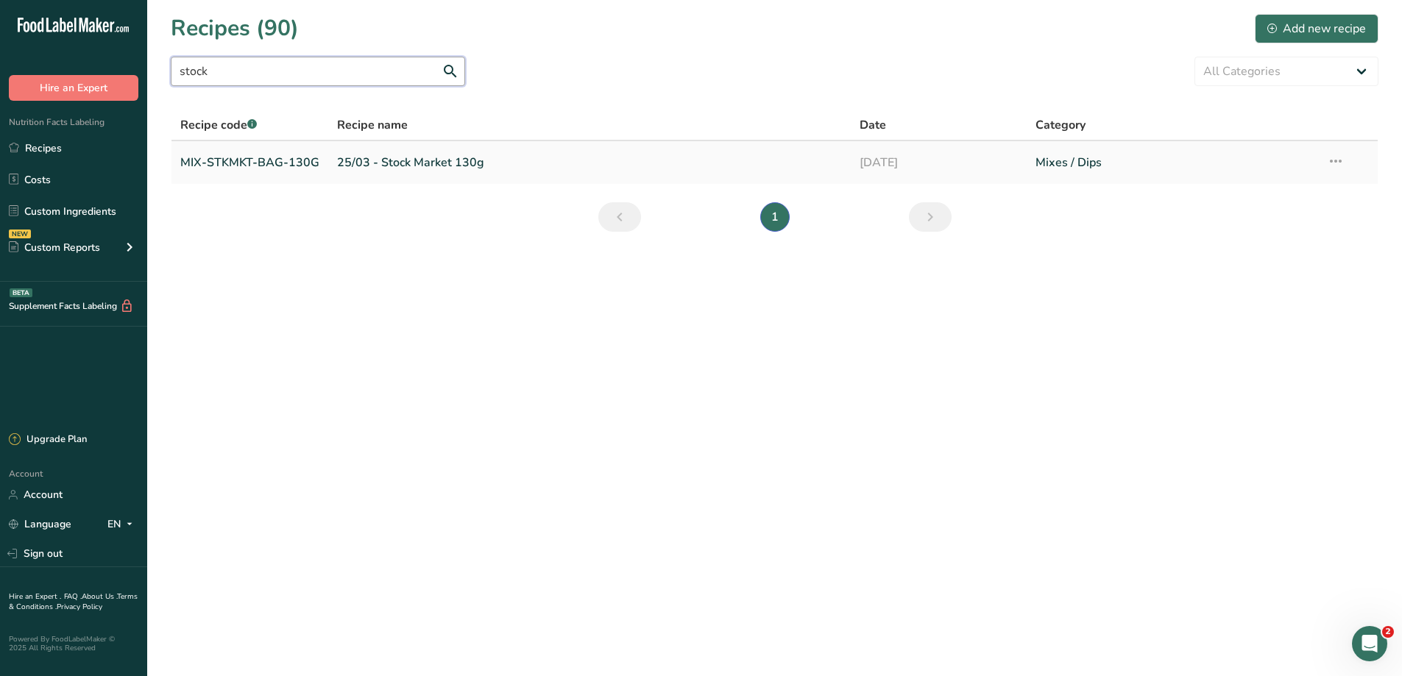
type input "stock"
click at [435, 155] on link "25/03 - Stock Market 130g" at bounding box center [589, 162] width 505 height 31
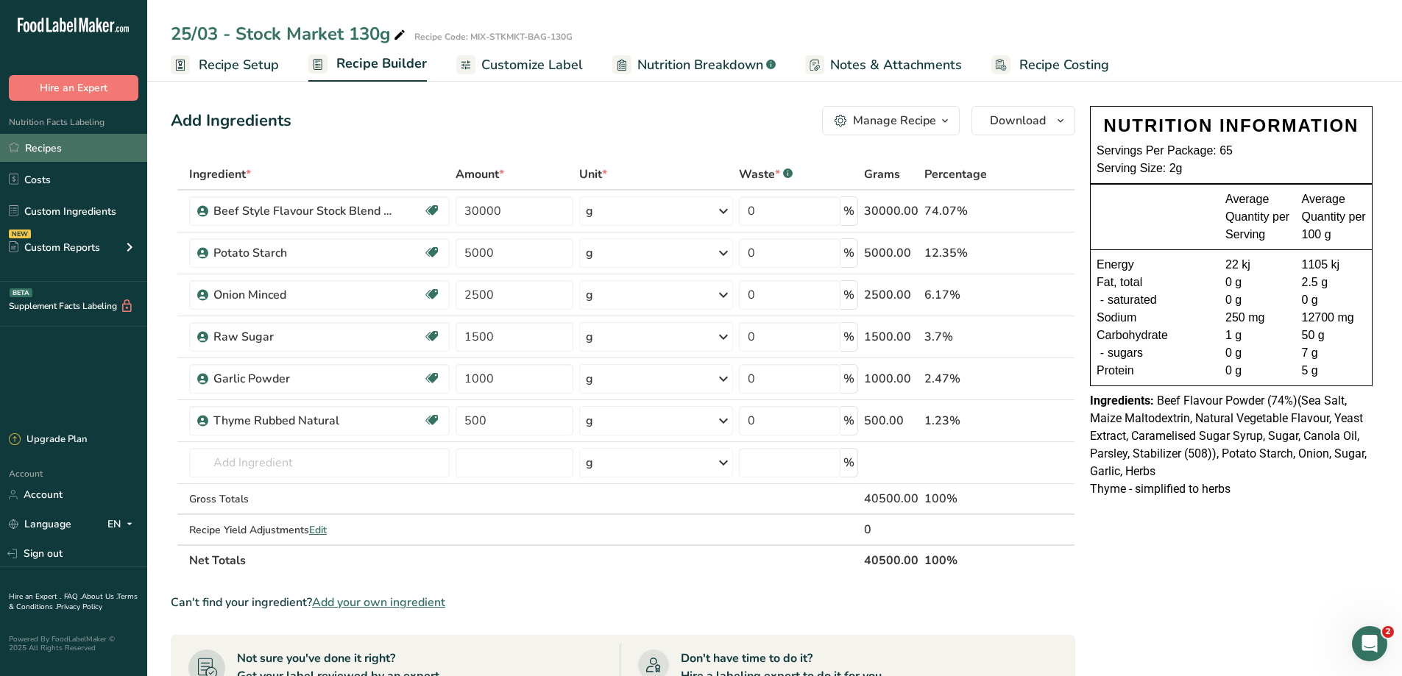
click at [31, 148] on link "Recipes" at bounding box center [73, 148] width 147 height 28
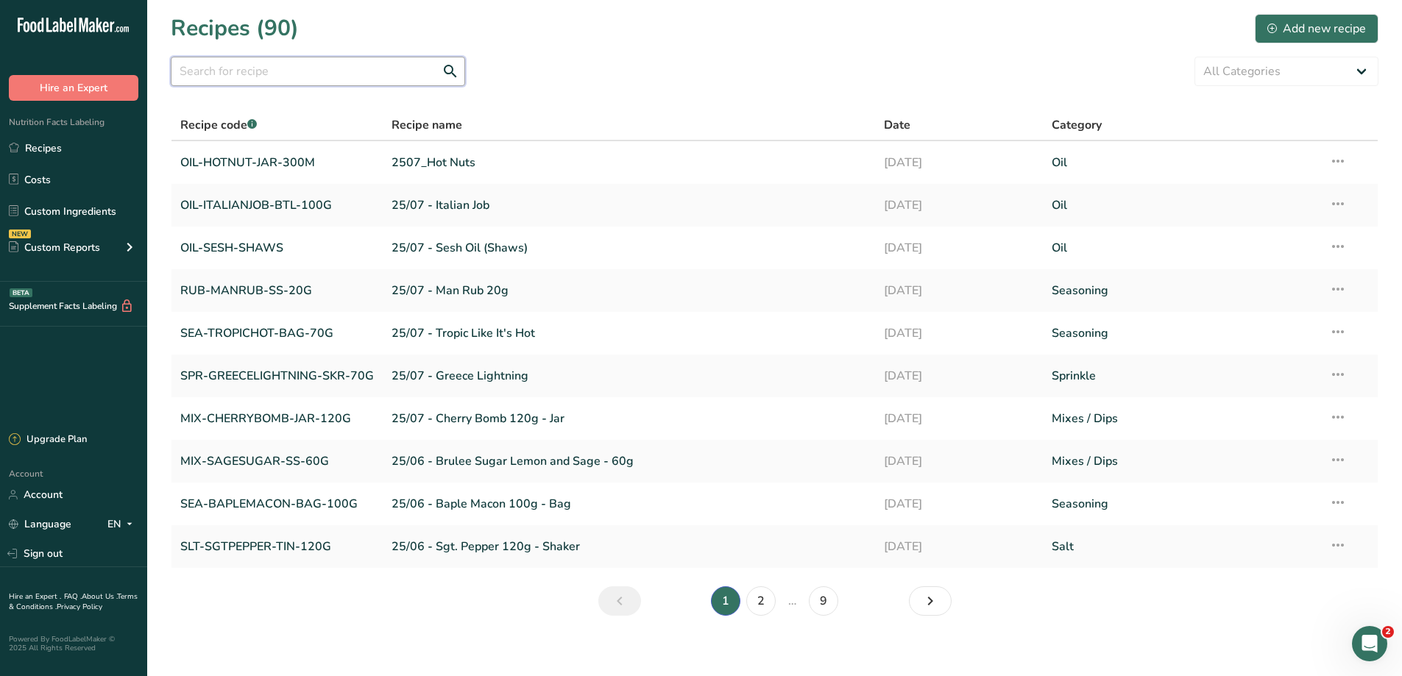
click at [282, 67] on input "text" at bounding box center [318, 71] width 294 height 29
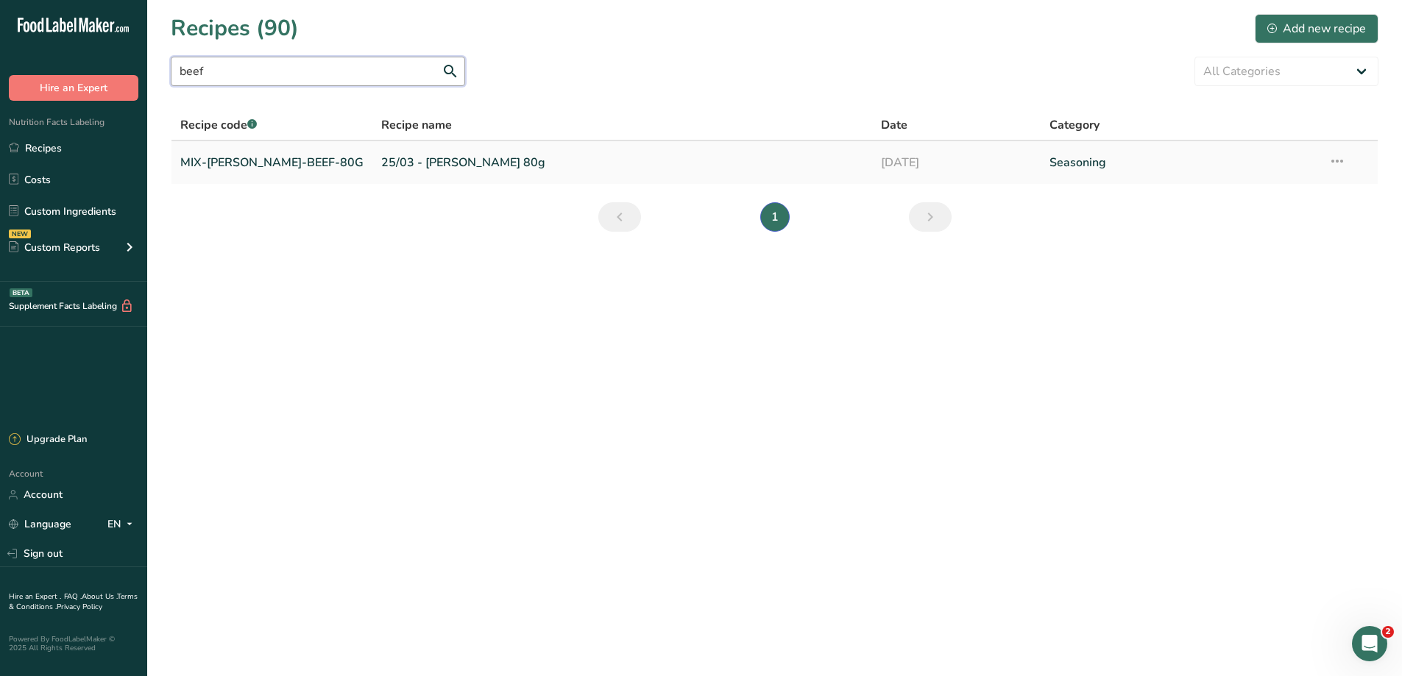
type input "beef"
click at [372, 157] on td "25/03 - [PERSON_NAME] 80g" at bounding box center [622, 162] width 500 height 43
click at [254, 163] on link "MIX-[PERSON_NAME]-BEEF-80G" at bounding box center [271, 162] width 183 height 31
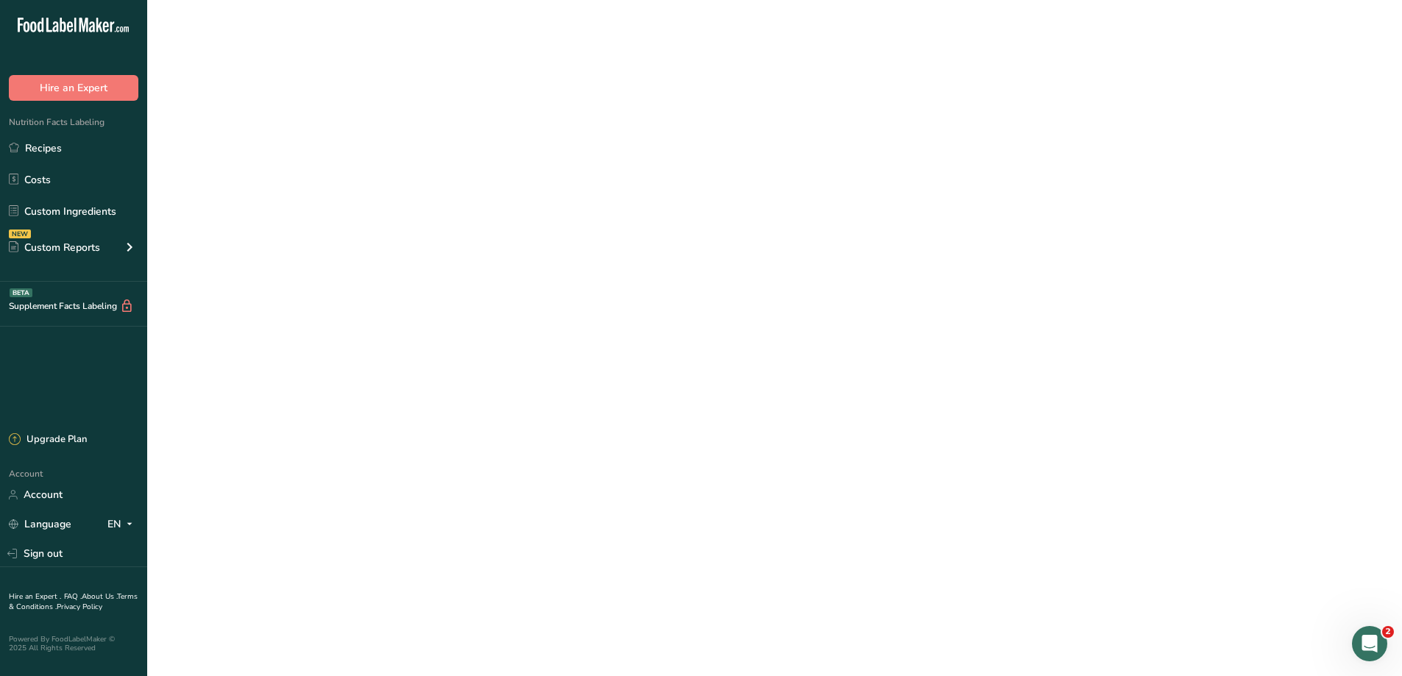
click at [254, 163] on link "MIX-[PERSON_NAME]-BEEF-80G" at bounding box center [271, 162] width 183 height 31
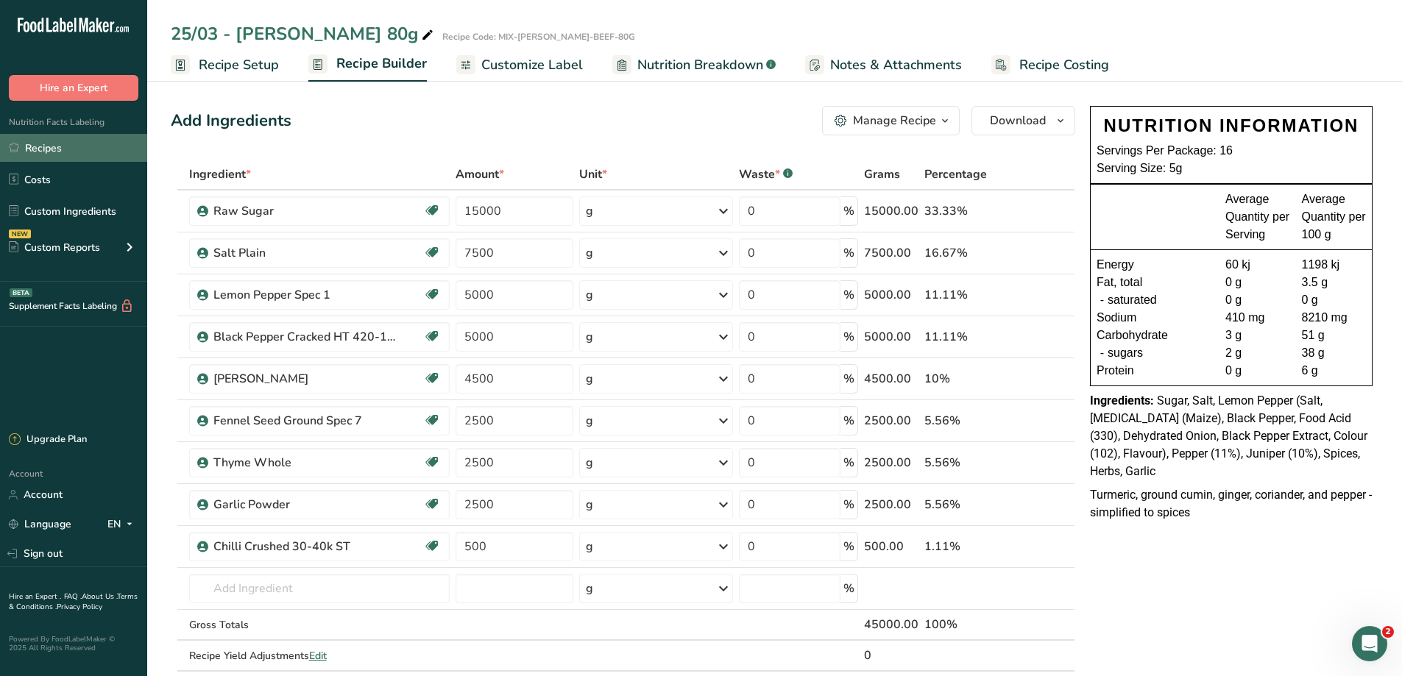
click at [77, 157] on link "Recipes" at bounding box center [73, 148] width 147 height 28
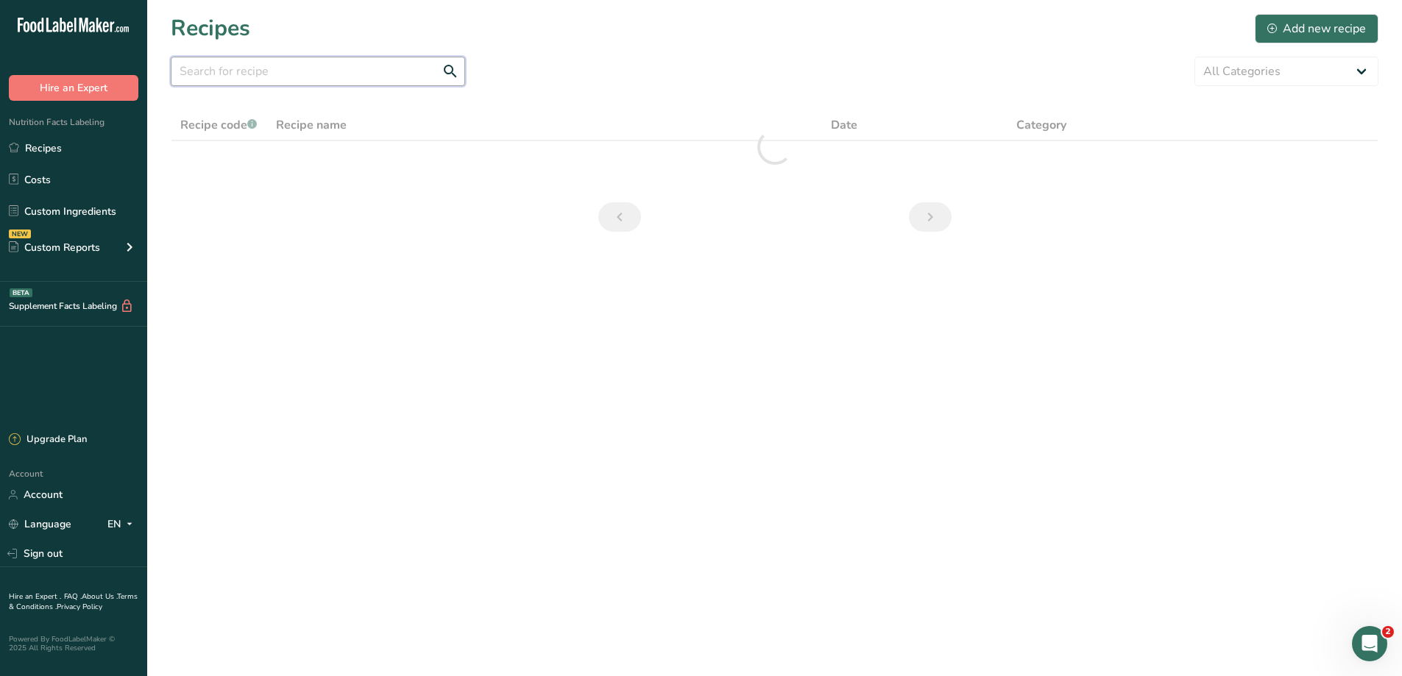
click at [261, 69] on input "text" at bounding box center [318, 71] width 294 height 29
click at [204, 68] on input "satay" at bounding box center [318, 71] width 294 height 29
drag, startPoint x: 236, startPoint y: 61, endPoint x: 154, endPoint y: 61, distance: 82.4
click at [154, 61] on section "Recipes (90) Add new recipe sunshine? All Categories Baked Goods [GEOGRAPHIC_DA…" at bounding box center [774, 127] width 1255 height 255
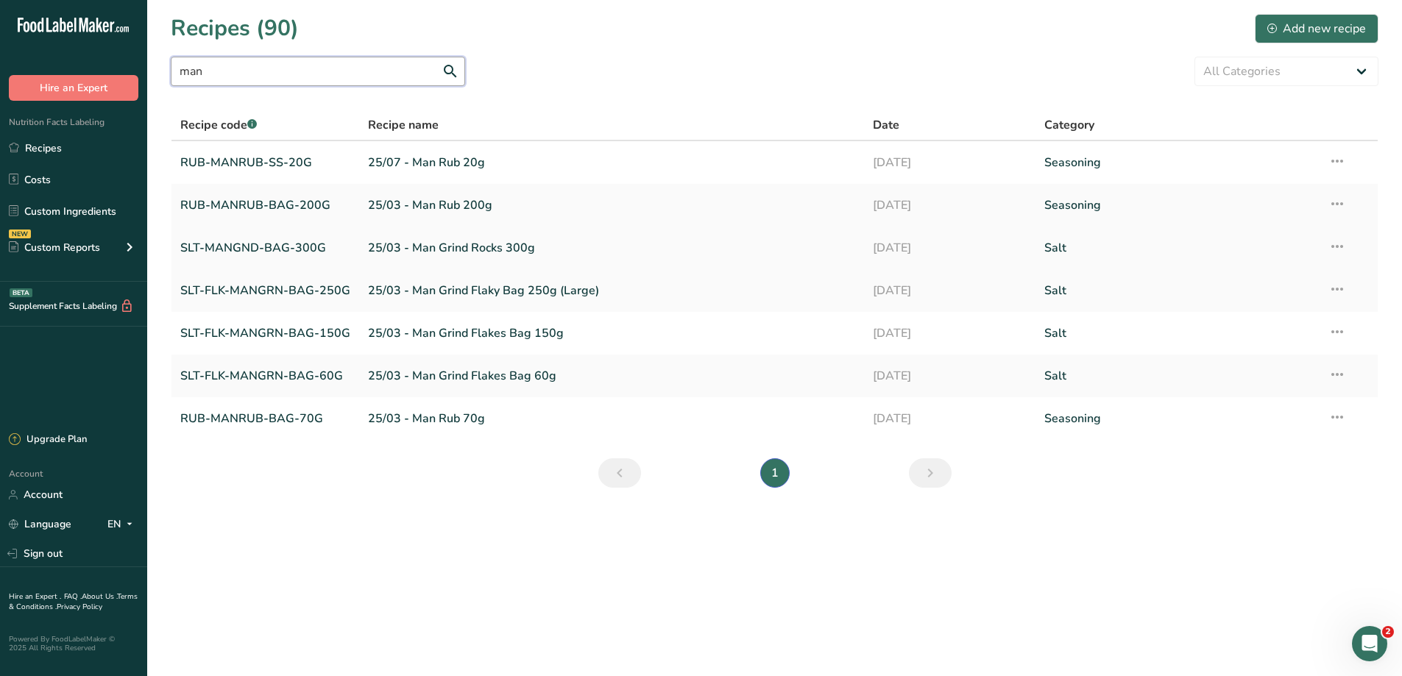
type input "man"
click at [487, 246] on link "25/03 - Man Grind Rocks 300g" at bounding box center [611, 248] width 487 height 31
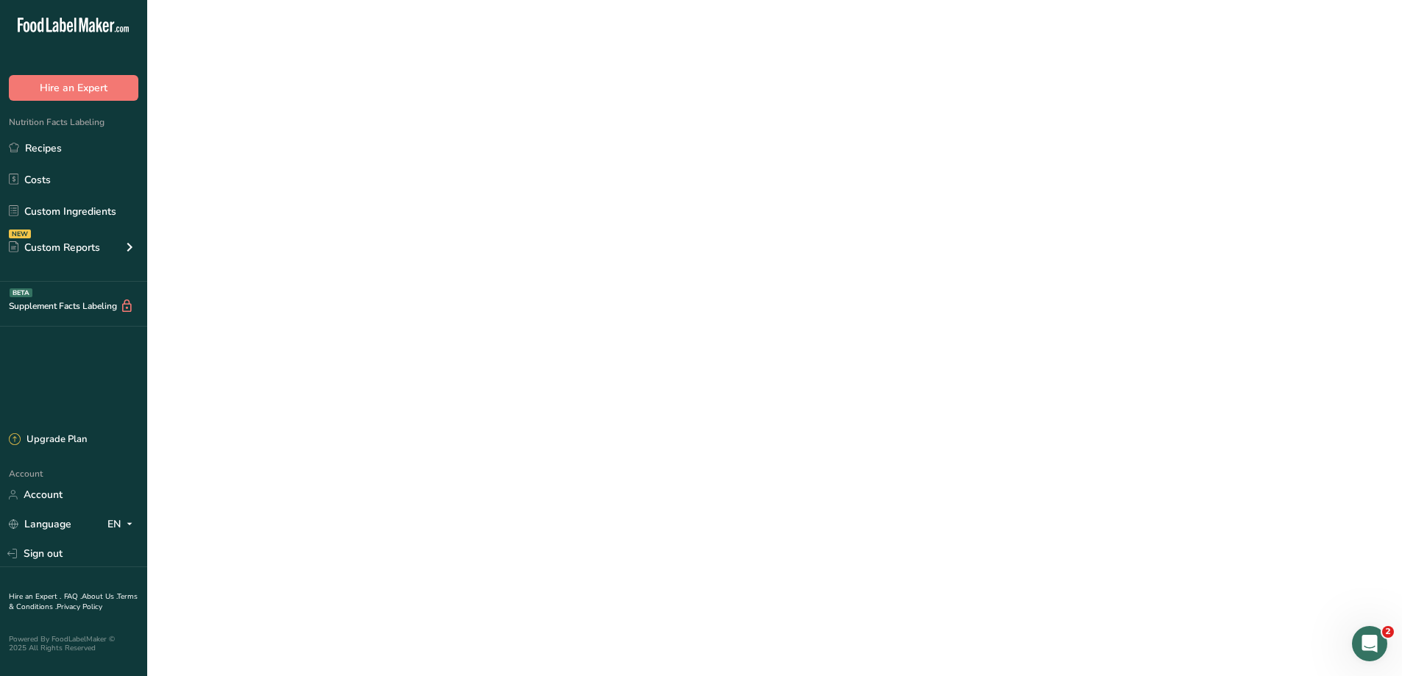
click at [487, 246] on link "25/03 - Man Grind Rocks 300g" at bounding box center [611, 248] width 487 height 31
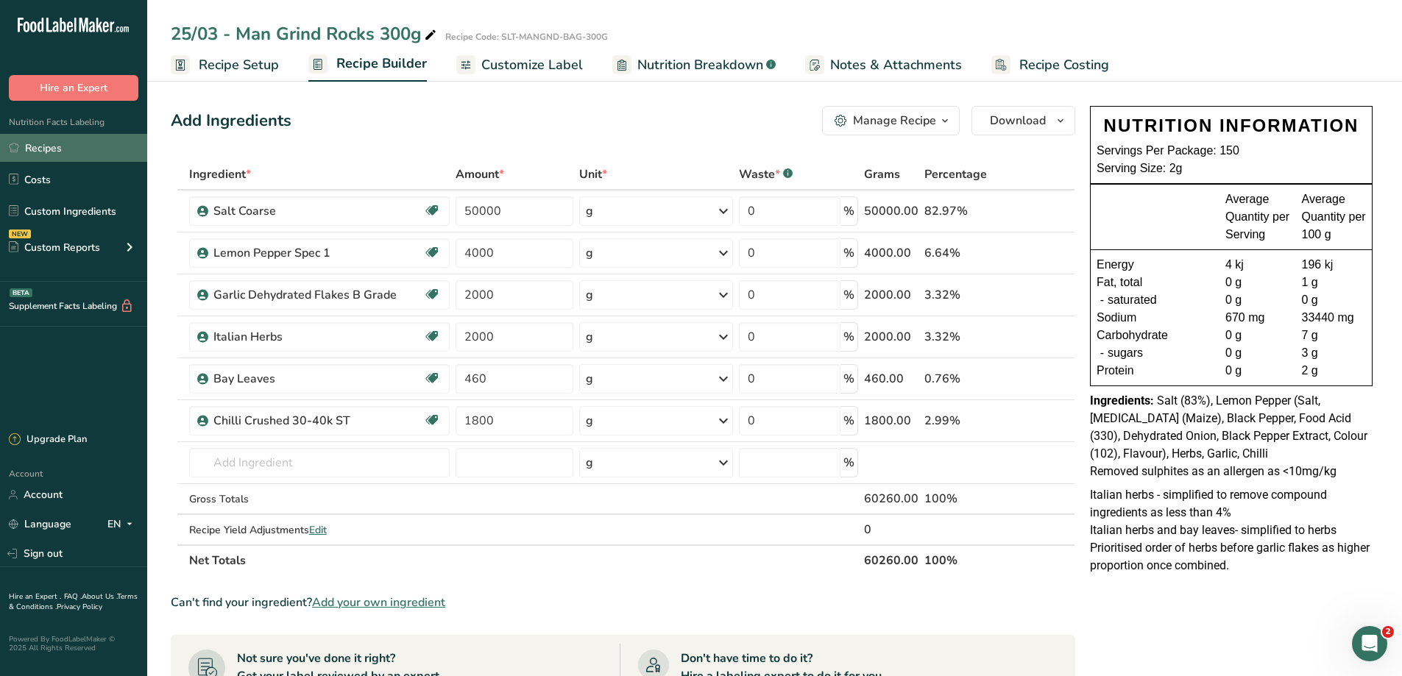
click at [50, 147] on link "Recipes" at bounding box center [73, 148] width 147 height 28
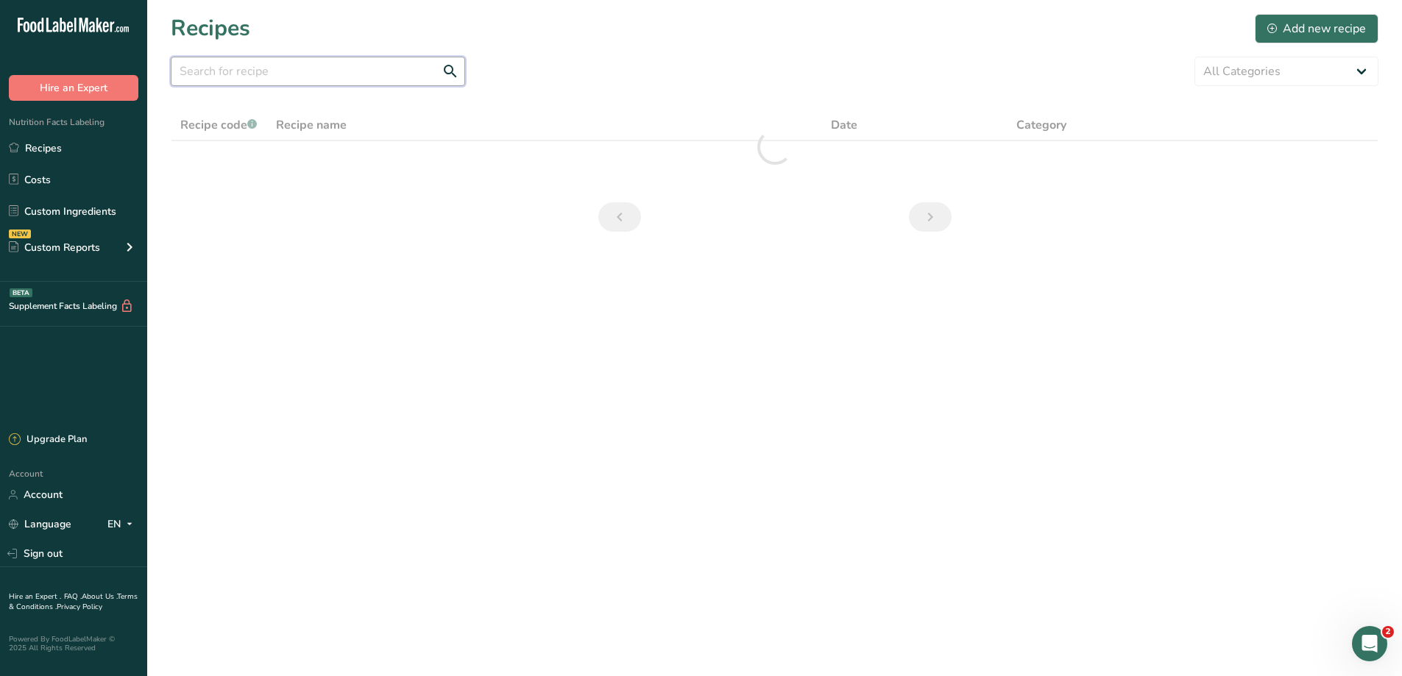
click at [298, 71] on input "text" at bounding box center [318, 71] width 294 height 29
drag, startPoint x: 217, startPoint y: 82, endPoint x: 158, endPoint y: 68, distance: 60.5
click at [159, 68] on section "Recipes (90) Add new recipe mint All Categories Baked Goods [GEOGRAPHIC_DATA] B…" at bounding box center [774, 127] width 1255 height 255
type input "c"
drag, startPoint x: 213, startPoint y: 71, endPoint x: 162, endPoint y: 67, distance: 51.0
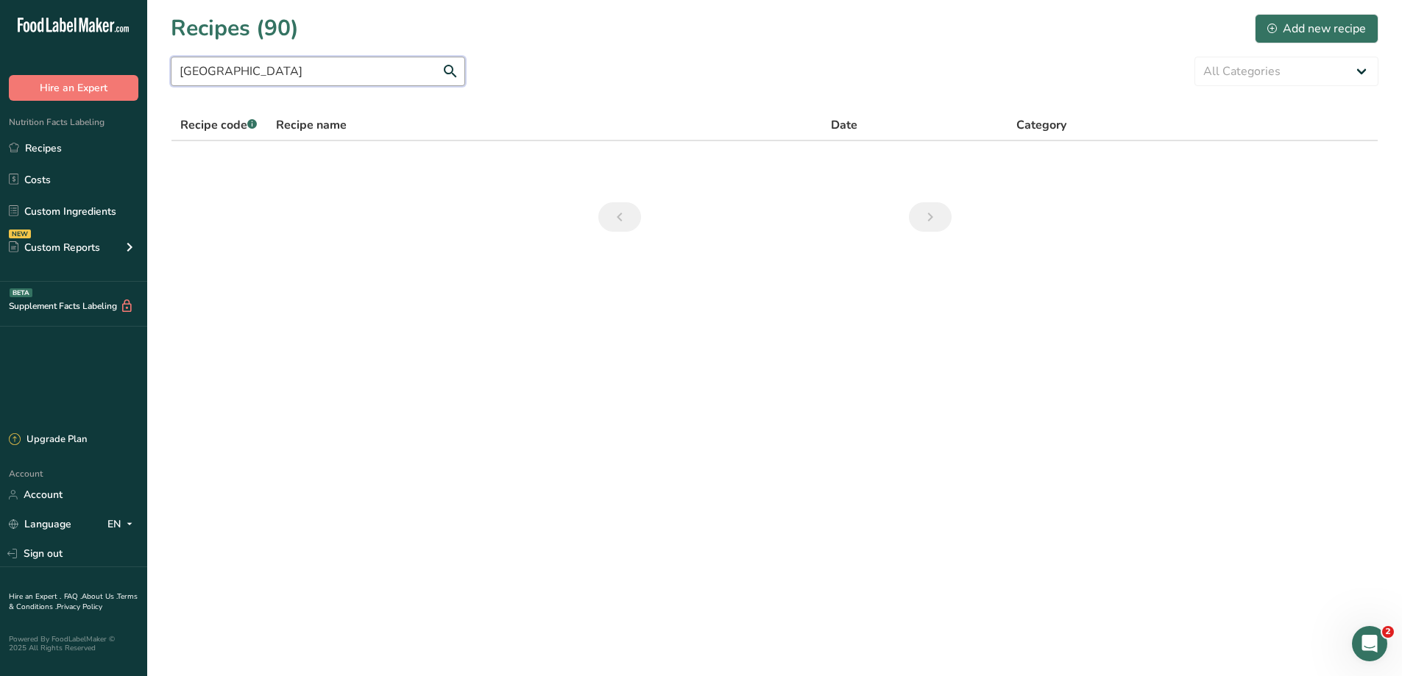
click at [162, 67] on section "Recipes (90) Add new recipe dijon All Categories Baked Goods [GEOGRAPHIC_DATA] …" at bounding box center [774, 127] width 1255 height 255
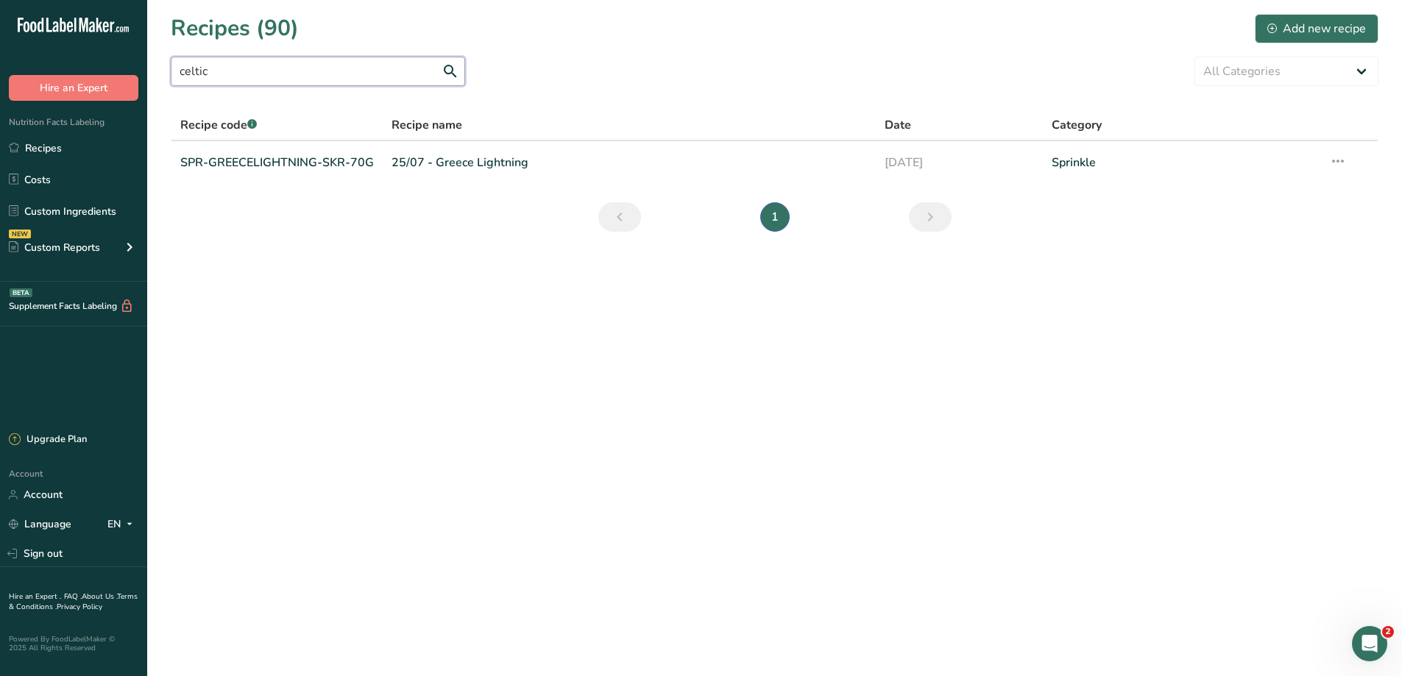
drag, startPoint x: 227, startPoint y: 78, endPoint x: 158, endPoint y: 79, distance: 69.2
click at [158, 79] on section "Recipes (90) Add new recipe celtic All Categories Baked Goods [GEOGRAPHIC_DATA]…" at bounding box center [774, 127] width 1255 height 255
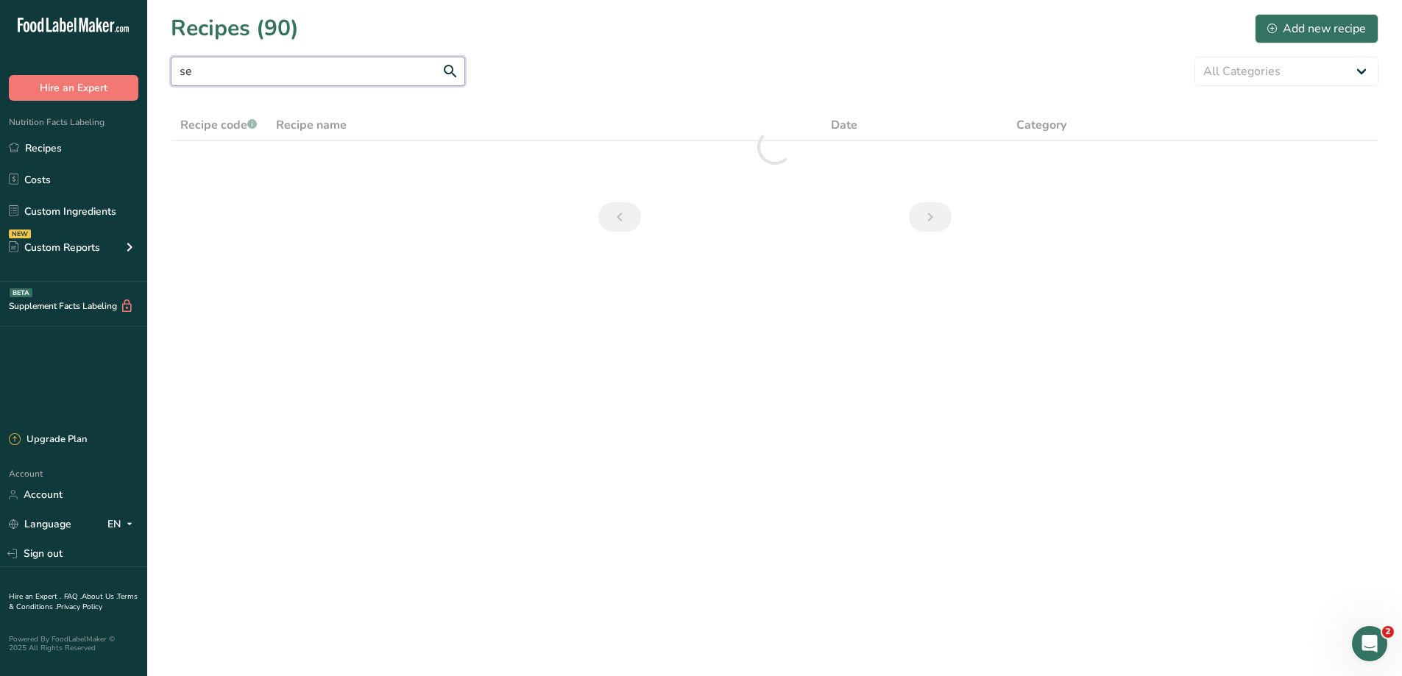
type input "s"
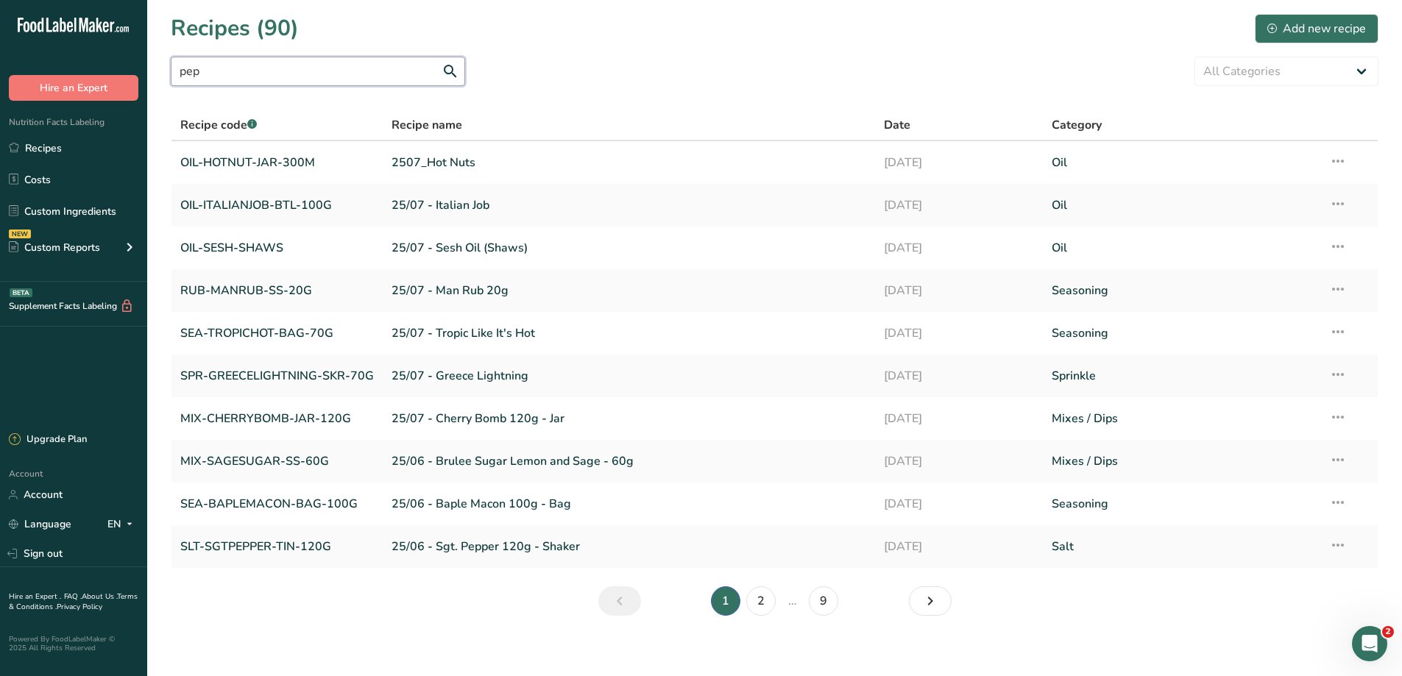
drag, startPoint x: 249, startPoint y: 64, endPoint x: 160, endPoint y: 56, distance: 89.4
click at [160, 56] on section "Recipes (90) Add new recipe pep All Categories Baked Goods [GEOGRAPHIC_DATA] Bu…" at bounding box center [774, 319] width 1255 height 639
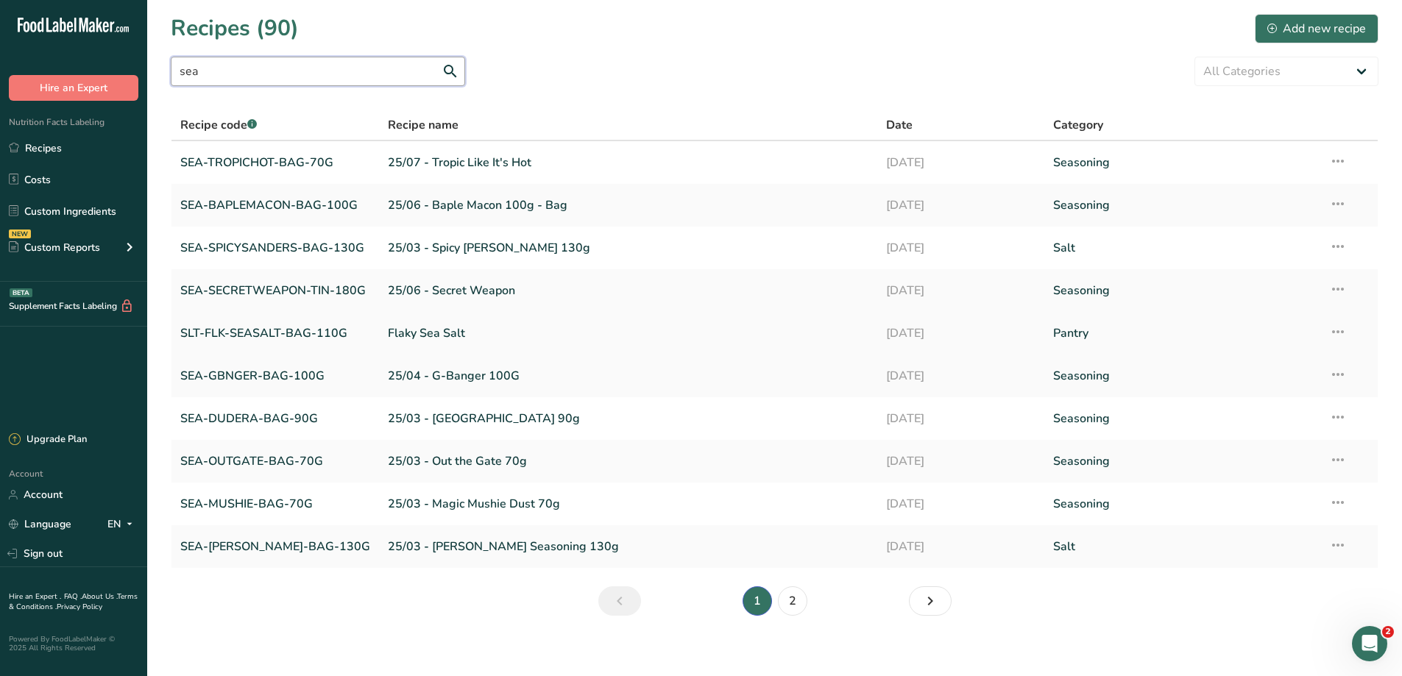
type input "sea"
click at [408, 328] on link "Flaky Sea Salt" at bounding box center [628, 333] width 481 height 31
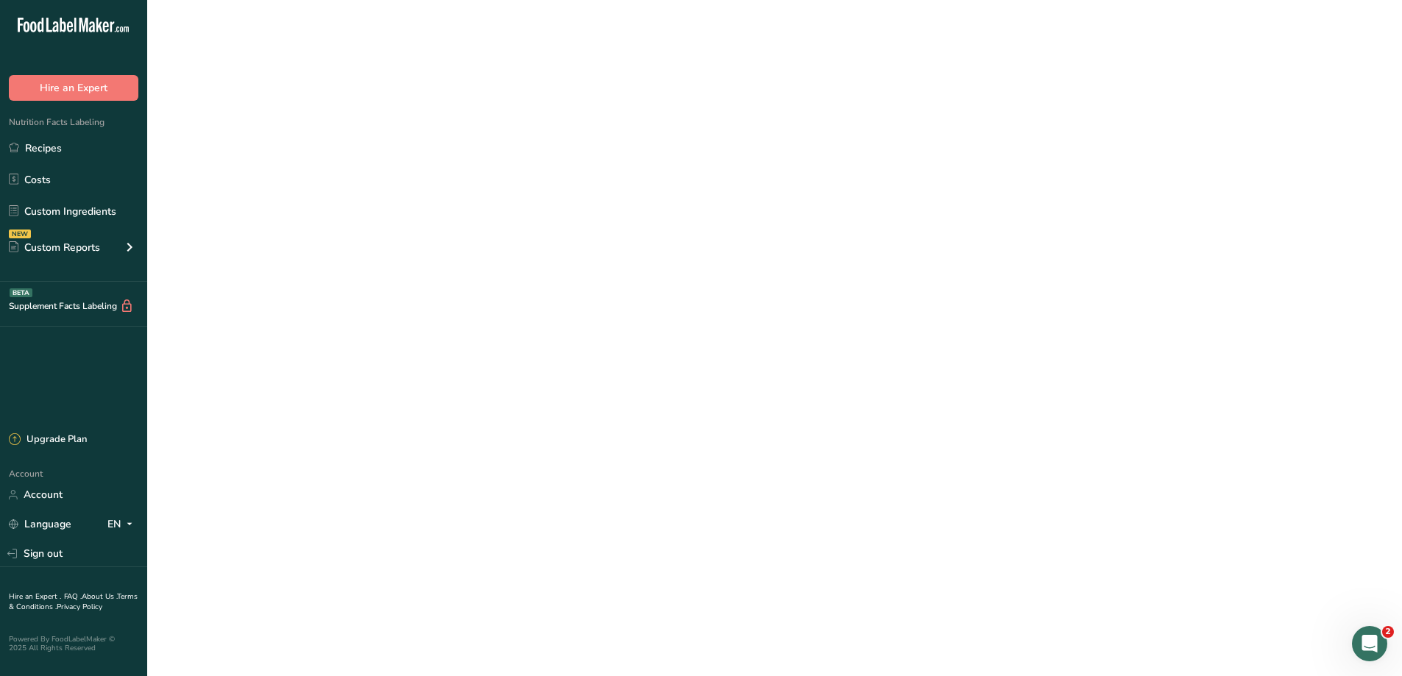
click at [408, 328] on link "Flaky Sea Salt" at bounding box center [628, 333] width 481 height 31
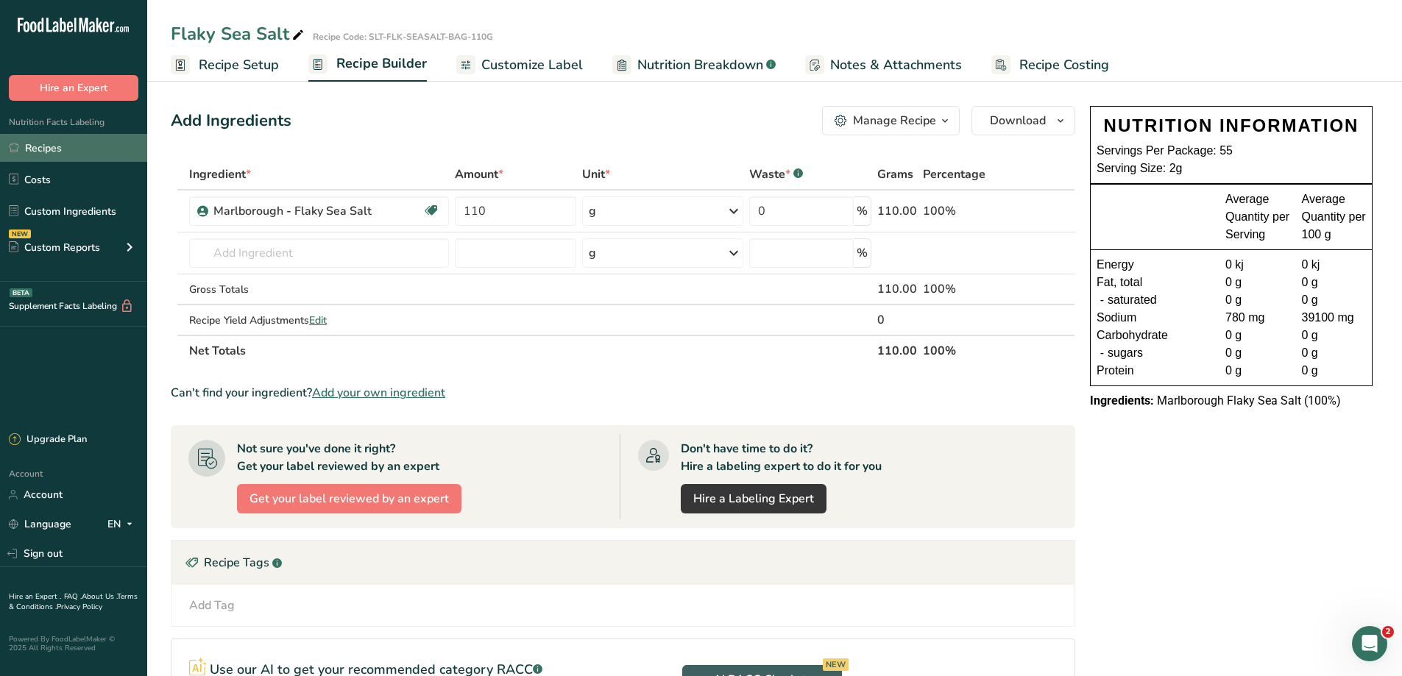
click at [54, 153] on link "Recipes" at bounding box center [73, 148] width 147 height 28
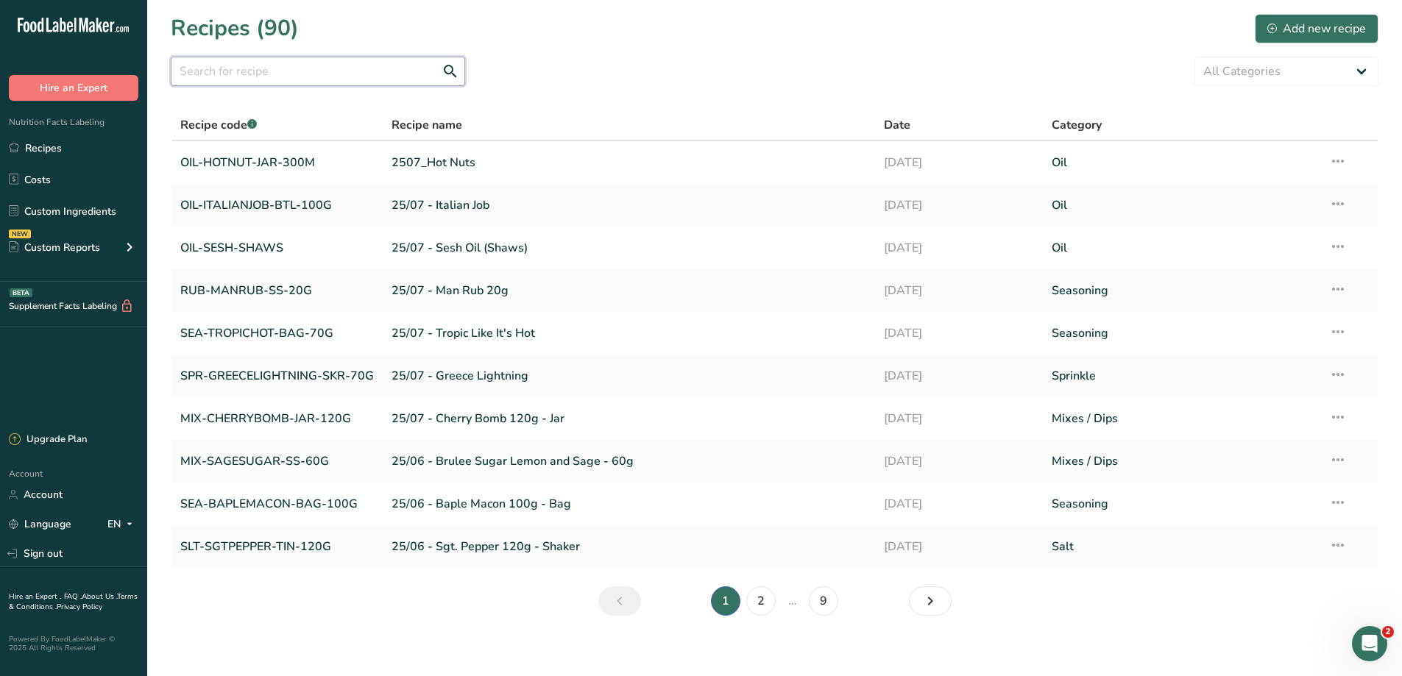
click at [283, 82] on input "text" at bounding box center [318, 71] width 294 height 29
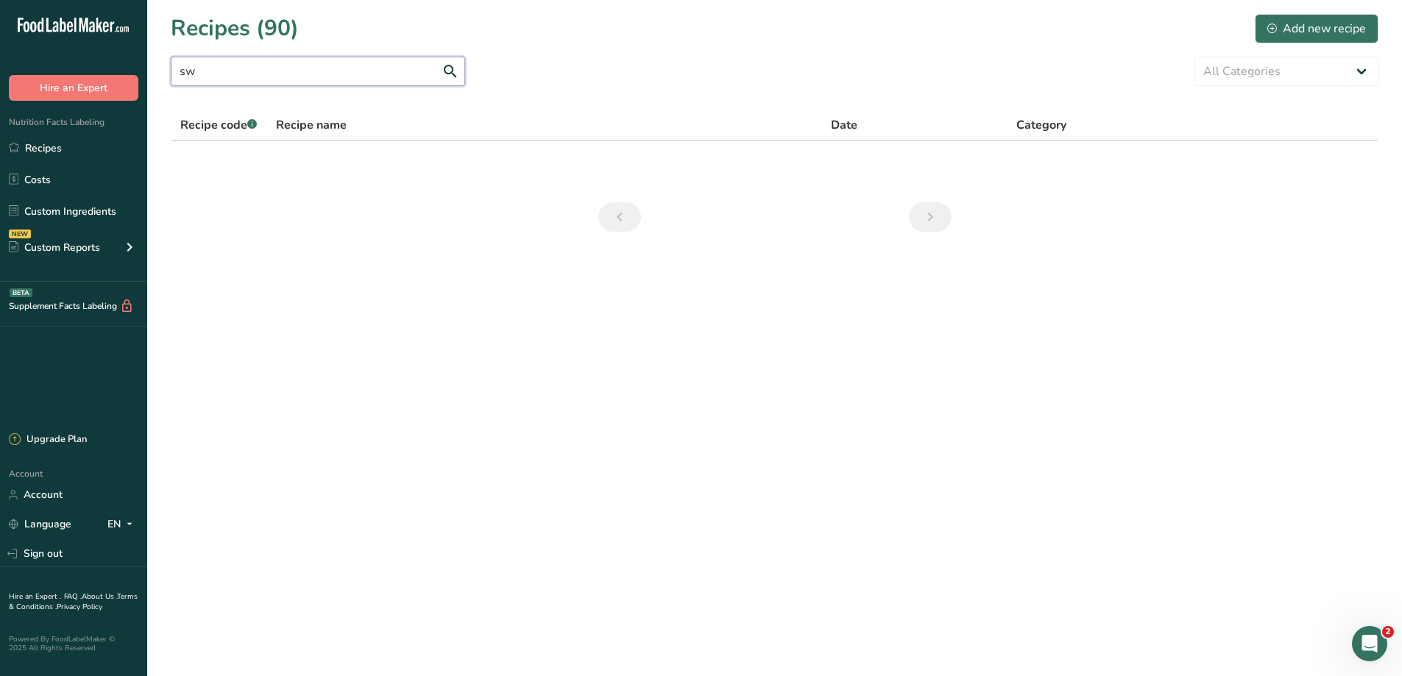
type input "s"
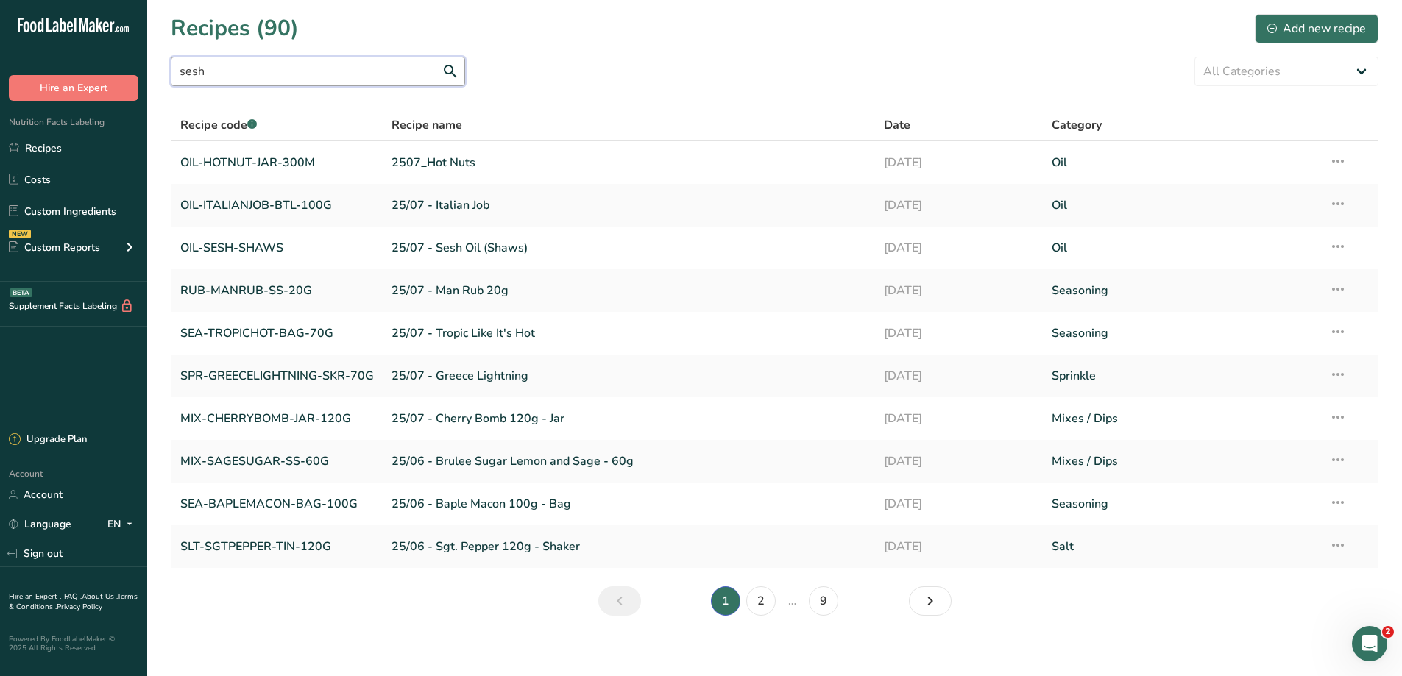
drag, startPoint x: 263, startPoint y: 70, endPoint x: 159, endPoint y: 57, distance: 104.6
click at [159, 57] on section "Recipes (90) Add new recipe sesh All Categories Baked Goods [GEOGRAPHIC_DATA] B…" at bounding box center [774, 319] width 1255 height 639
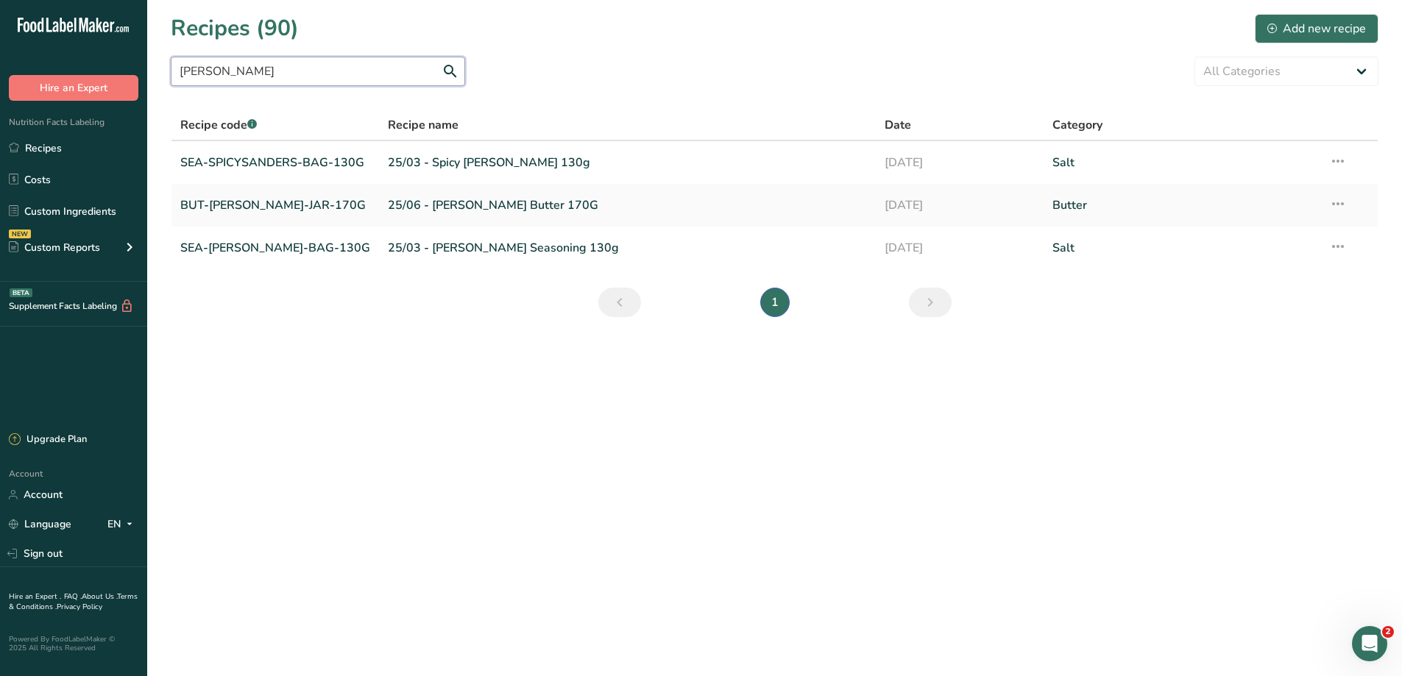
drag, startPoint x: 240, startPoint y: 73, endPoint x: 163, endPoint y: 73, distance: 76.5
click at [163, 73] on section "Recipes (90) Add new recipe [PERSON_NAME] All Categories Baked Goods [GEOGRAPHI…" at bounding box center [774, 170] width 1255 height 341
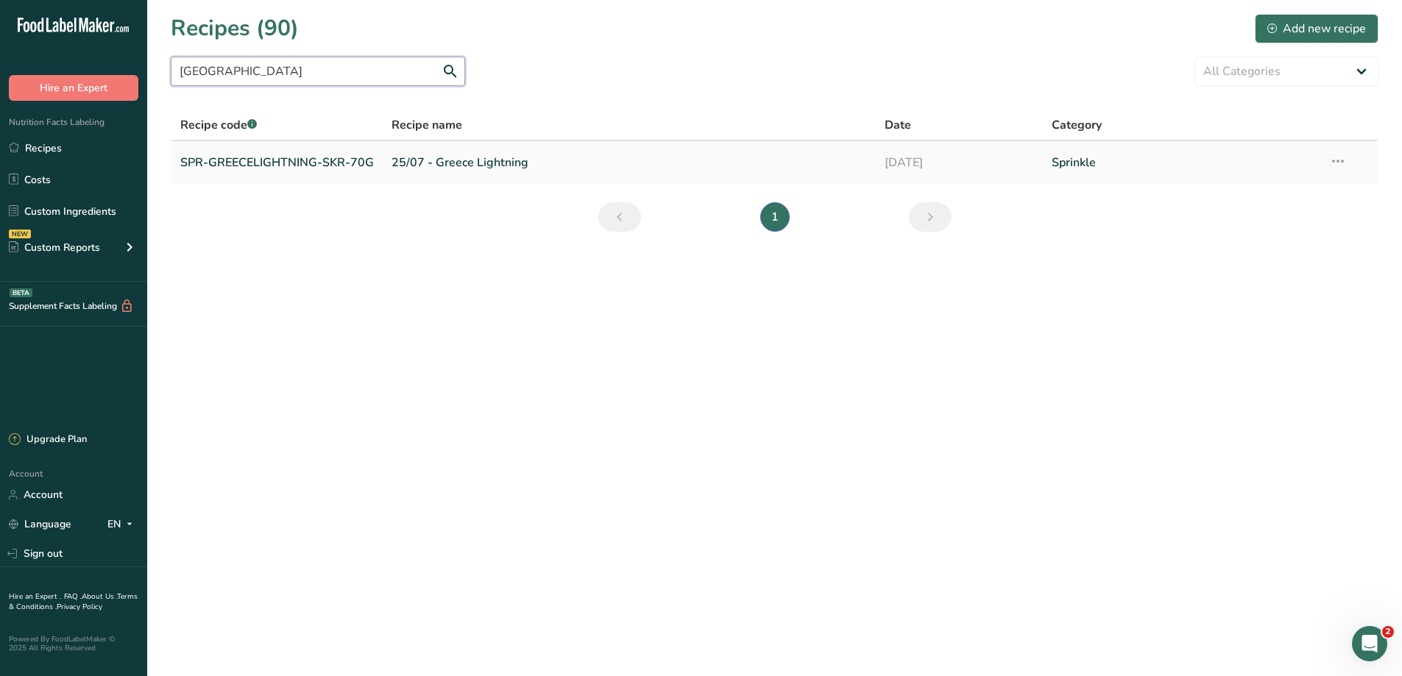
type input "[GEOGRAPHIC_DATA]"
click at [490, 166] on link "25/07 - Greece Lightning" at bounding box center [628, 162] width 475 height 31
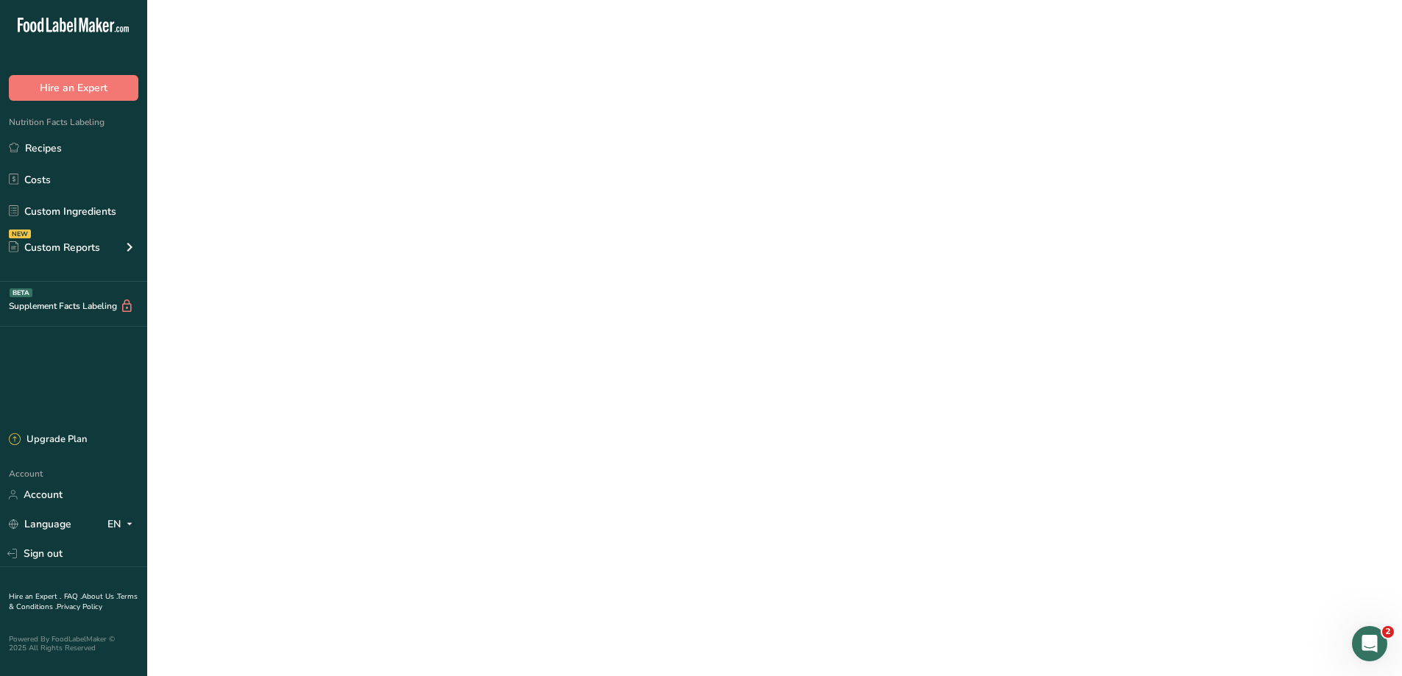
click at [490, 166] on link "25/07 - Greece Lightning" at bounding box center [628, 162] width 475 height 31
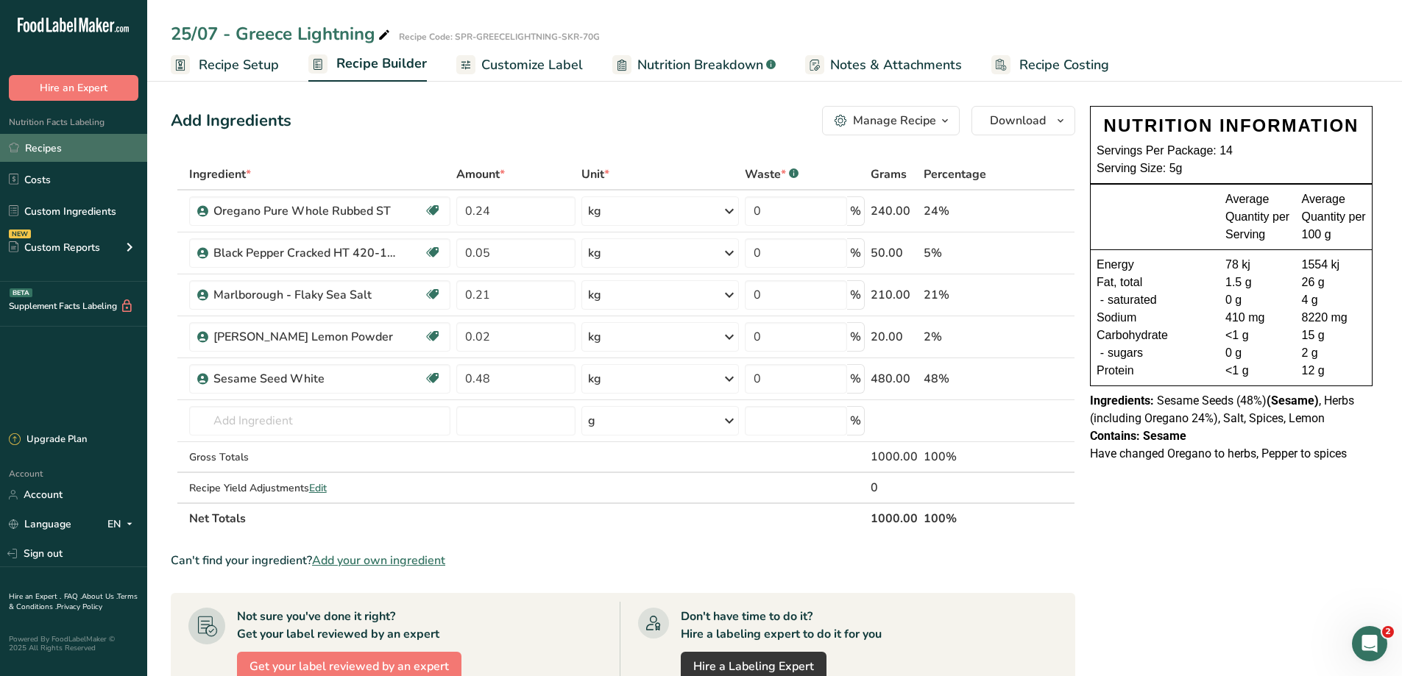
click at [46, 143] on link "Recipes" at bounding box center [73, 148] width 147 height 28
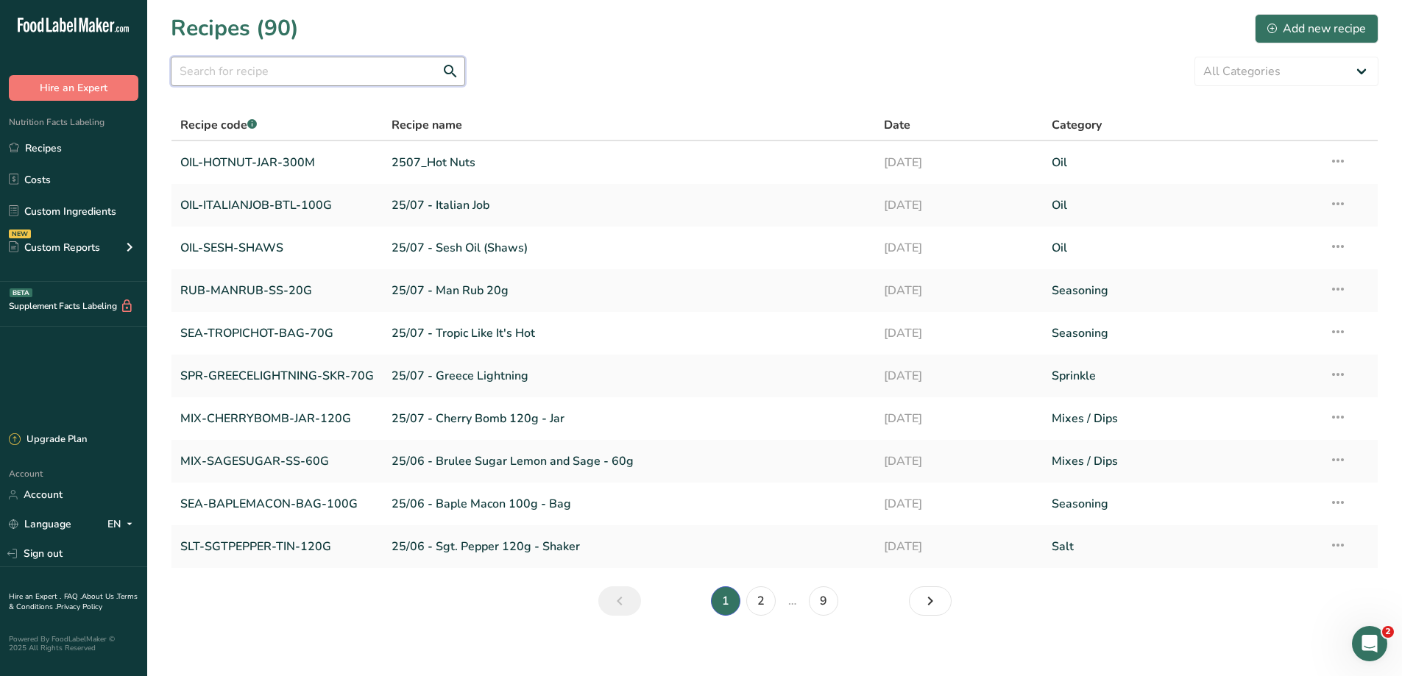
click at [279, 77] on input "text" at bounding box center [318, 71] width 294 height 29
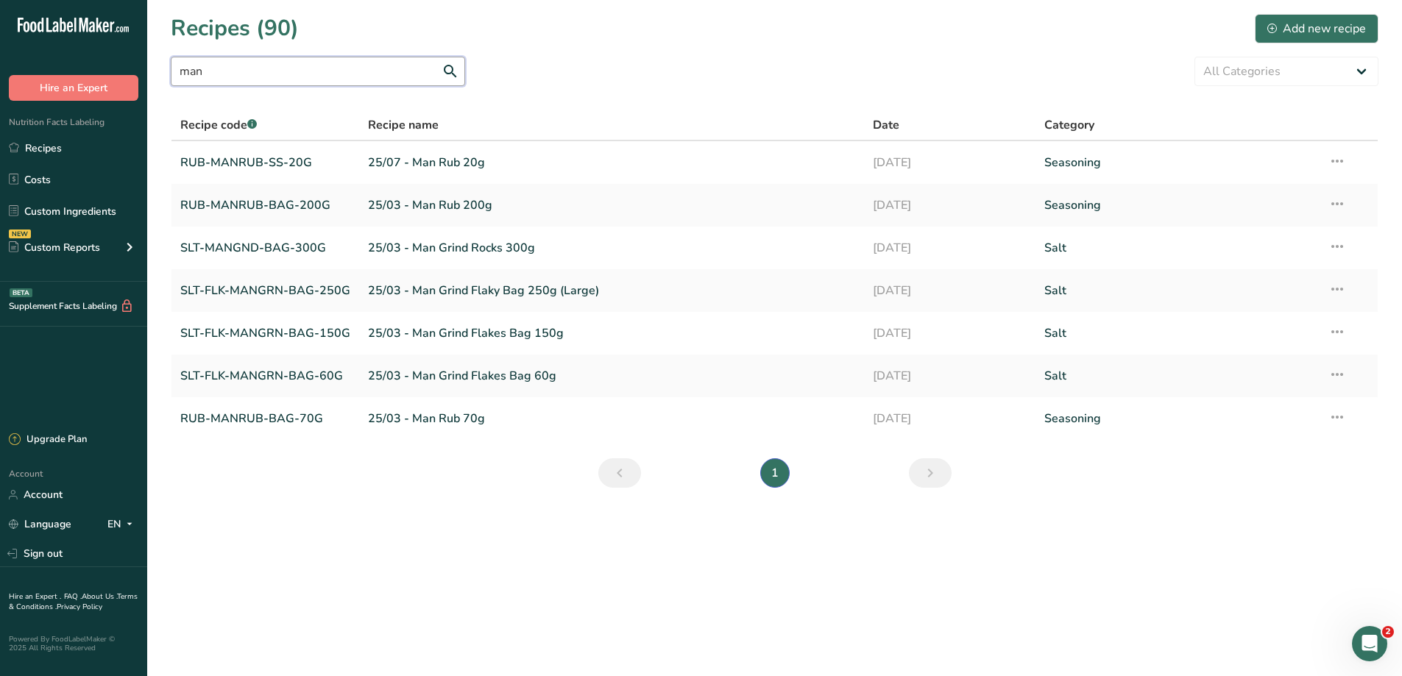
type input "man"
